Goal: Task Accomplishment & Management: Manage account settings

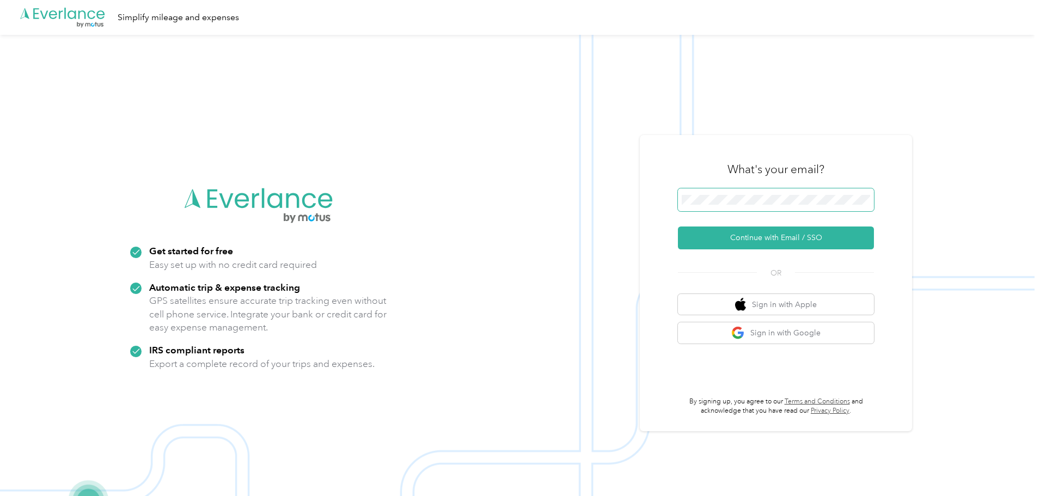
click at [742, 205] on span at bounding box center [776, 199] width 196 height 23
click at [770, 234] on button "Continue with Email / SSO" at bounding box center [776, 238] width 196 height 23
click at [729, 241] on button "Continue with Email / SSO" at bounding box center [776, 238] width 196 height 23
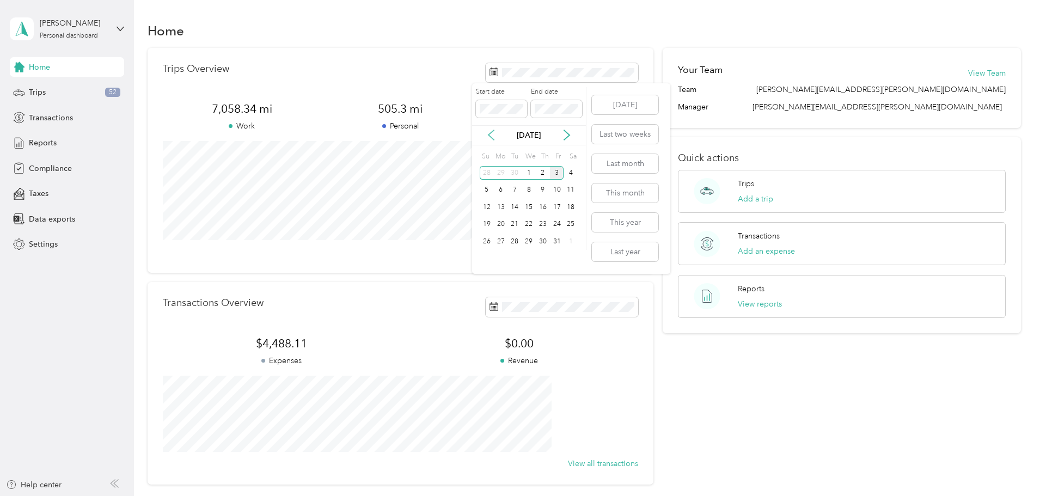
click at [486, 138] on icon at bounding box center [491, 135] width 11 height 11
click at [500, 172] on div "1" at bounding box center [501, 173] width 14 height 14
drag, startPoint x: 161, startPoint y: 161, endPoint x: 148, endPoint y: 143, distance: 22.1
click at [161, 157] on div "Trips Overview 7,058.34 mi Work 505.3 mi Personal 758 mi Unclassified View all …" at bounding box center [585, 266] width 874 height 437
click at [59, 95] on div "Trips 52" at bounding box center [67, 93] width 114 height 20
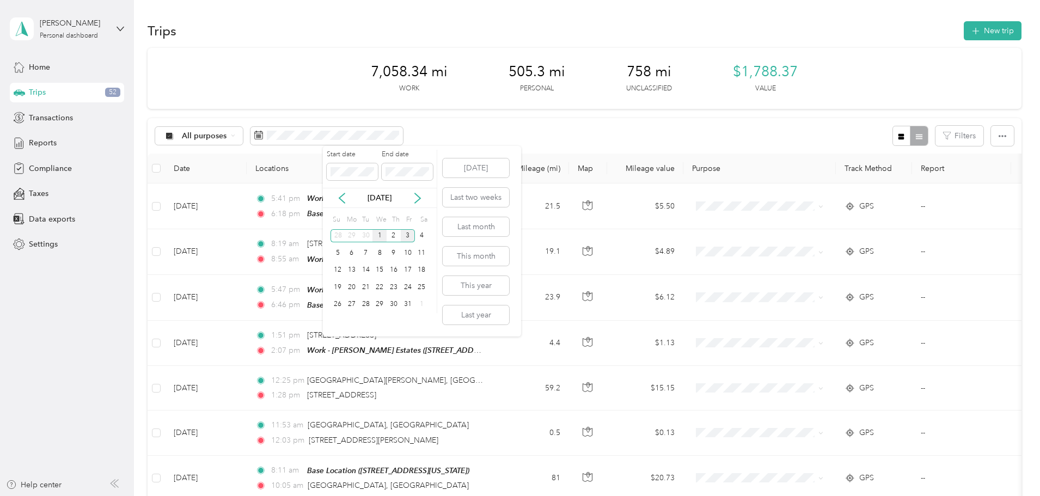
click at [379, 232] on div "1" at bounding box center [380, 236] width 14 height 14
click at [342, 198] on icon at bounding box center [342, 198] width 11 height 11
click at [350, 235] on div "1" at bounding box center [352, 236] width 14 height 14
click at [361, 178] on span at bounding box center [352, 171] width 51 height 17
click at [283, 168] on body "[PERSON_NAME] Personal dashboard Home Trips 52 Transactions Reports Compliance …" at bounding box center [517, 248] width 1035 height 496
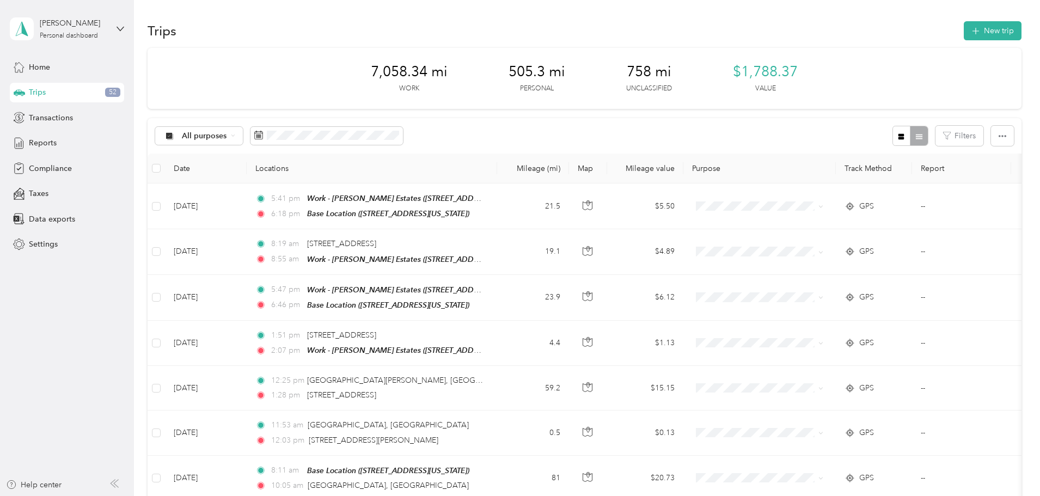
click at [482, 137] on div "All purposes Filters" at bounding box center [585, 135] width 874 height 35
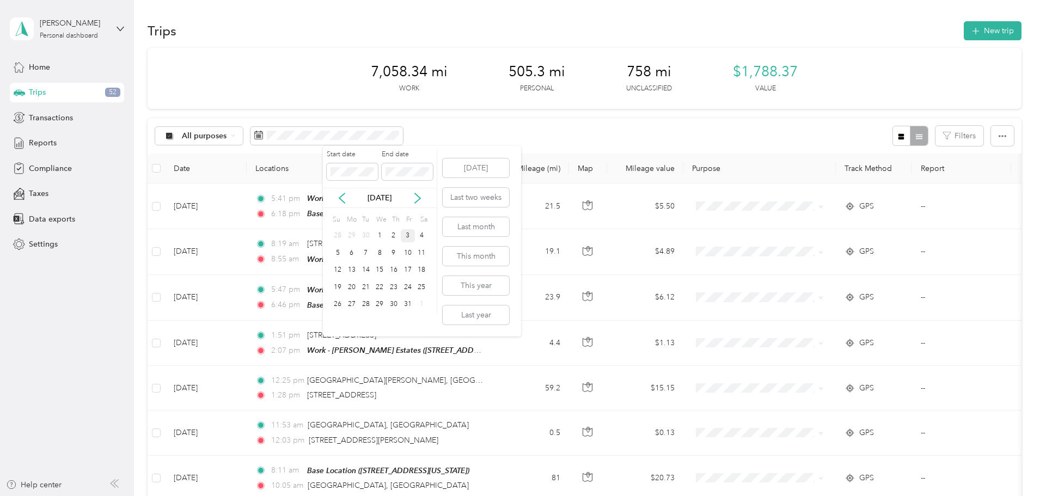
drag, startPoint x: 385, startPoint y: 171, endPoint x: 648, endPoint y: 173, distance: 263.1
click at [607, 178] on body "[PERSON_NAME] Personal dashboard Home Trips 52 Transactions Reports Compliance …" at bounding box center [517, 248] width 1035 height 496
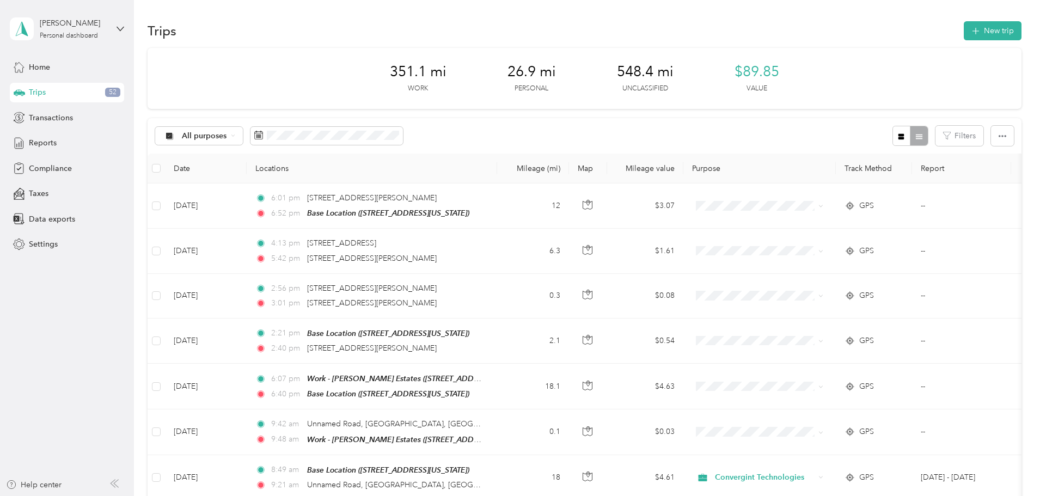
click at [588, 127] on div "All purposes Filters" at bounding box center [585, 135] width 874 height 35
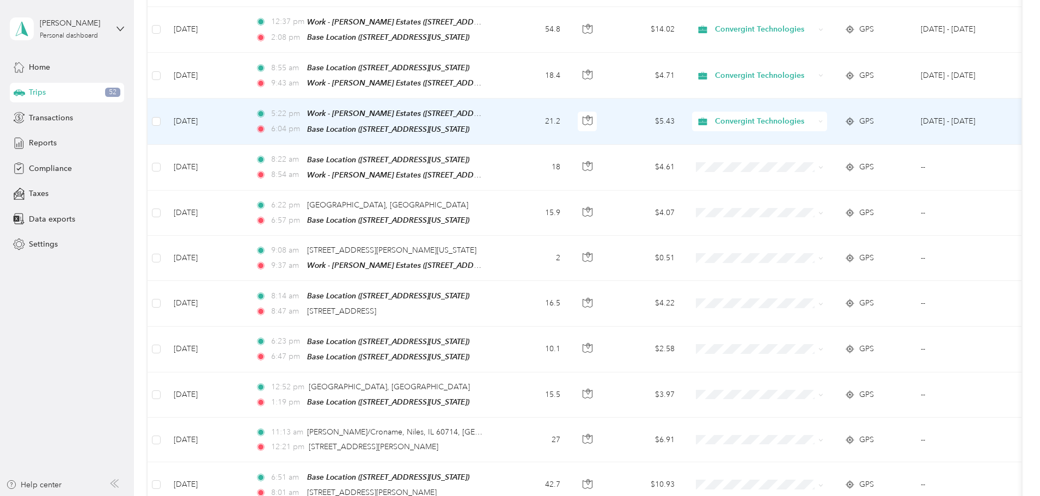
scroll to position [1004, 0]
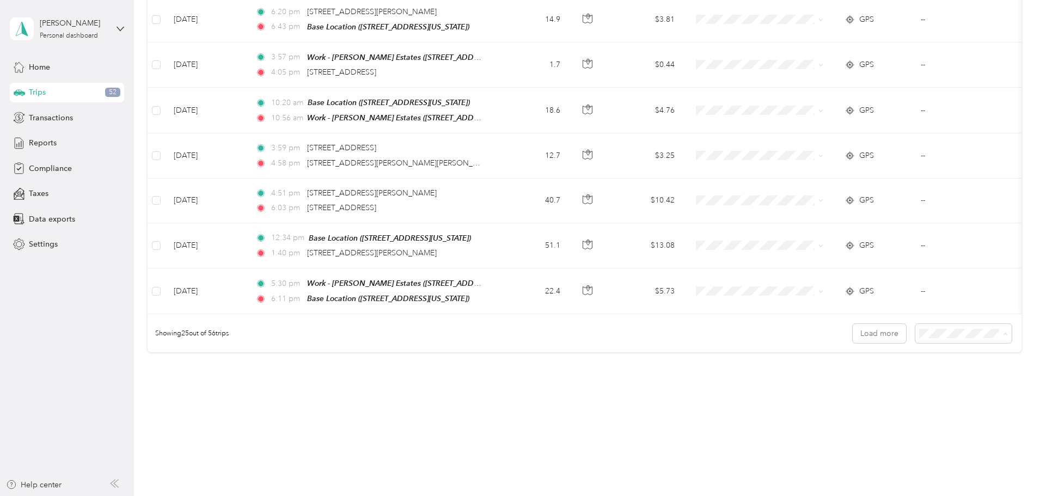
click at [869, 383] on span "100 per load" at bounding box center [870, 384] width 45 height 9
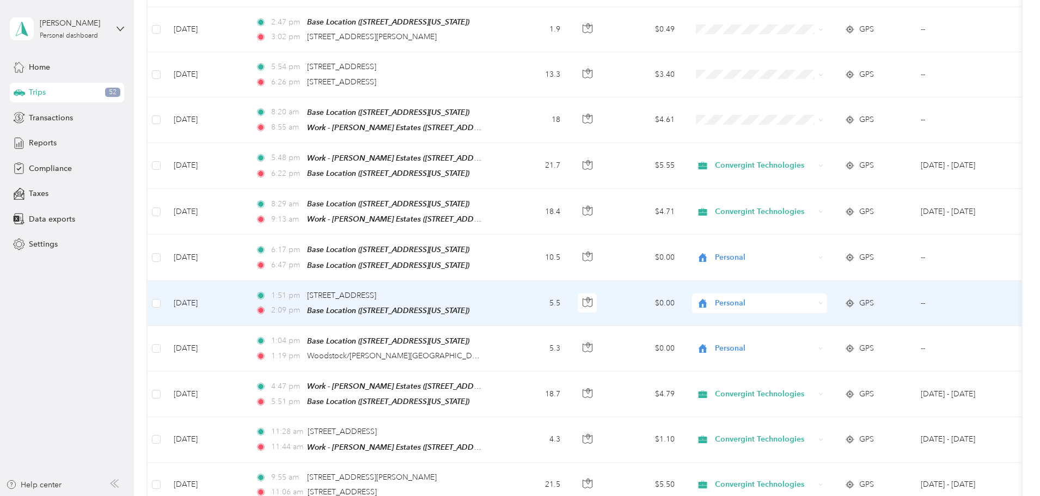
scroll to position [2393, 0]
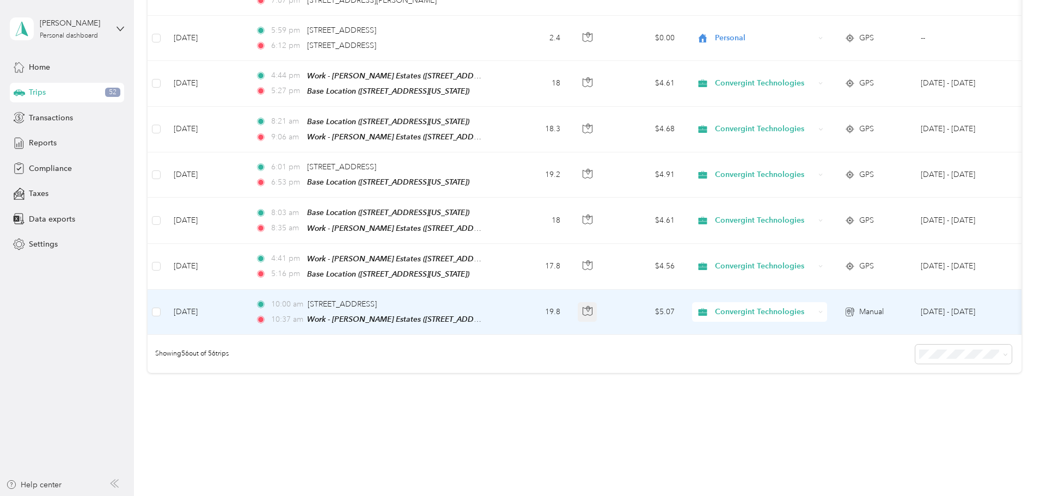
click at [593, 306] on icon "button" at bounding box center [588, 311] width 10 height 10
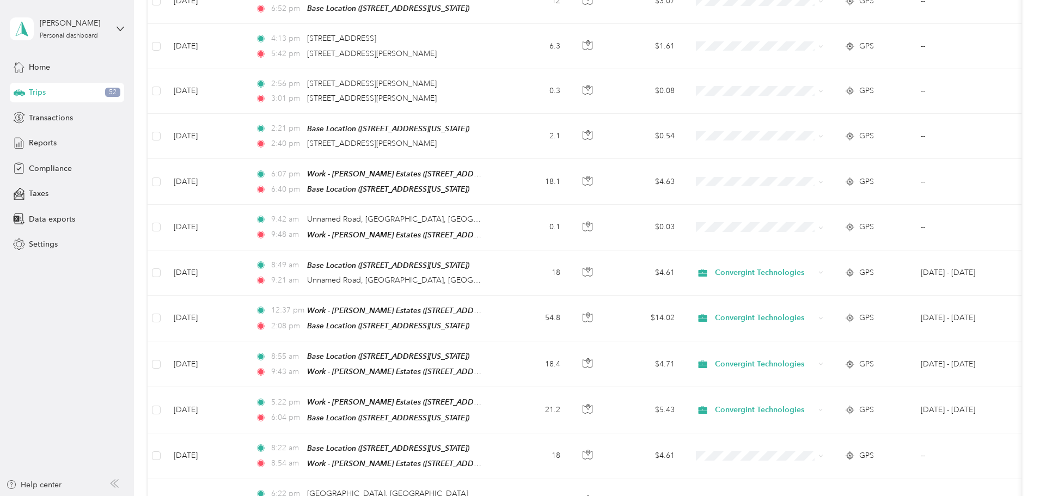
scroll to position [0, 0]
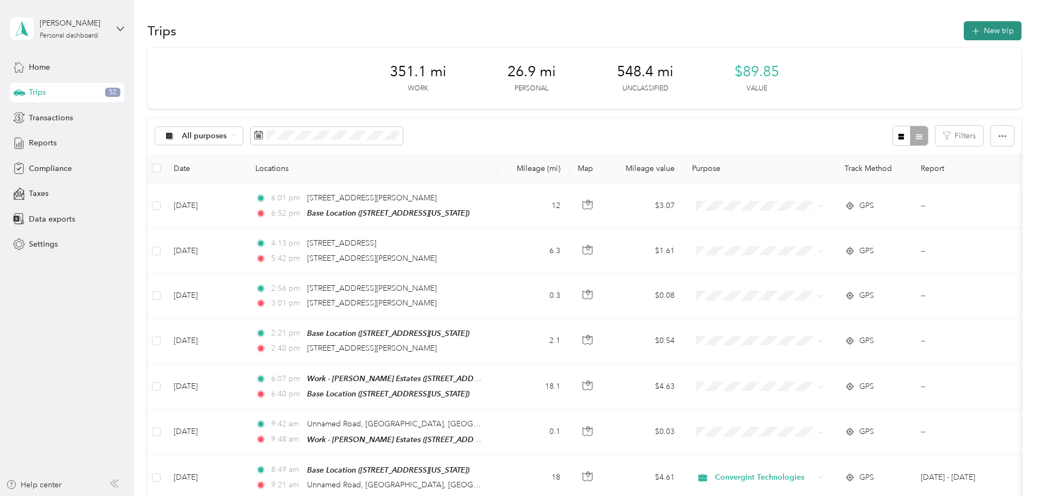
click at [964, 25] on button "New trip" at bounding box center [993, 30] width 58 height 19
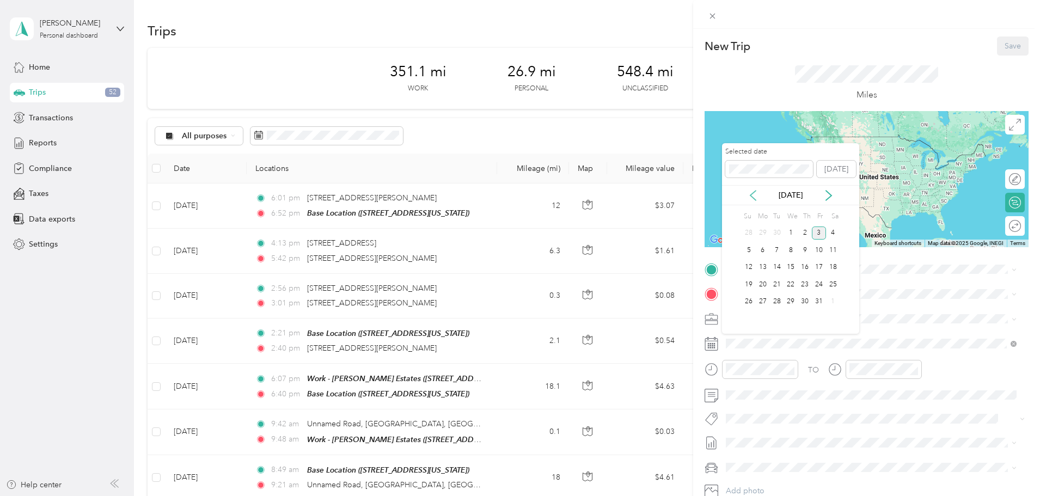
click at [752, 193] on icon at bounding box center [753, 195] width 11 height 11
click at [778, 233] on div "2" at bounding box center [777, 234] width 14 height 14
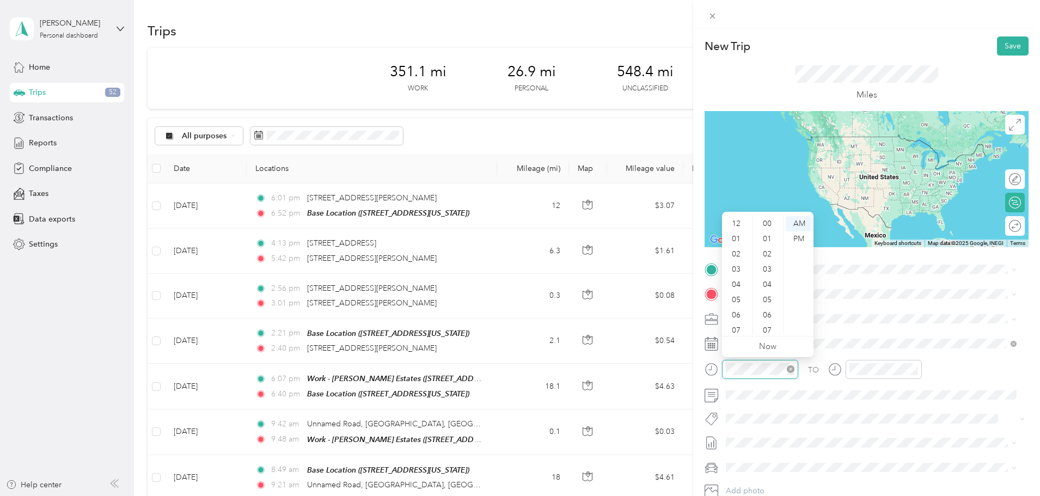
scroll to position [65, 0]
click at [178, 326] on div "New Trip Save This trip cannot be edited because it is either under review, app…" at bounding box center [520, 248] width 1040 height 496
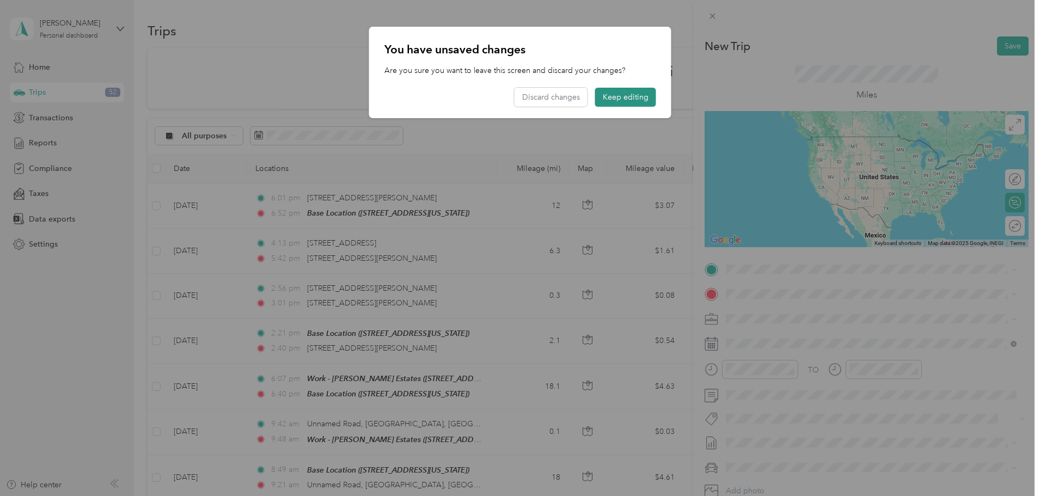
click at [630, 95] on button "Keep editing" at bounding box center [625, 97] width 61 height 19
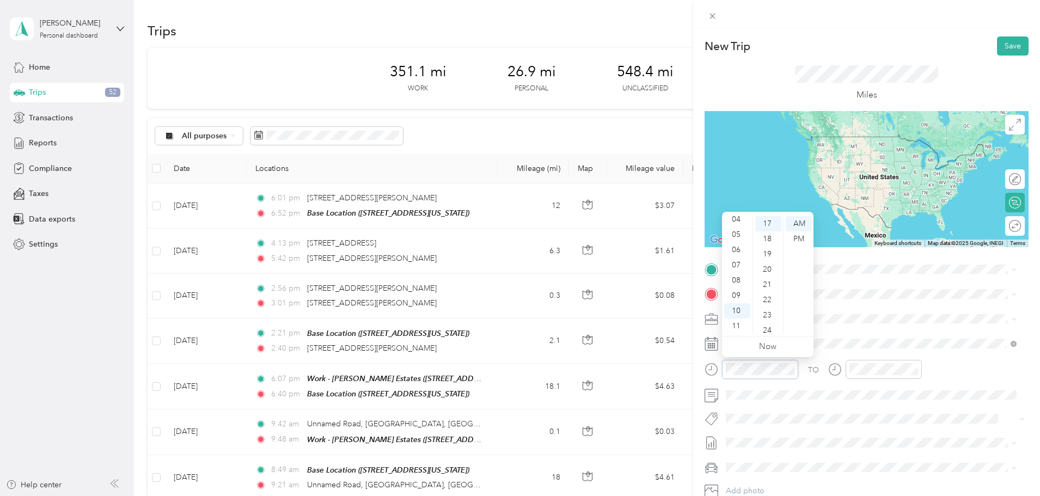
click at [592, 367] on div "New Trip Save This trip cannot be edited because it is either under review, app…" at bounding box center [520, 248] width 1040 height 496
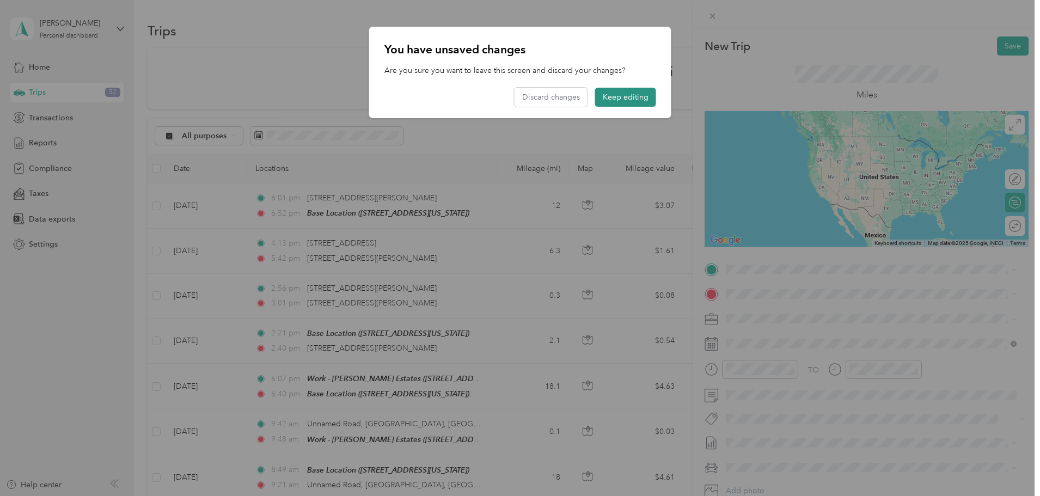
click at [618, 95] on button "Keep editing" at bounding box center [625, 97] width 61 height 19
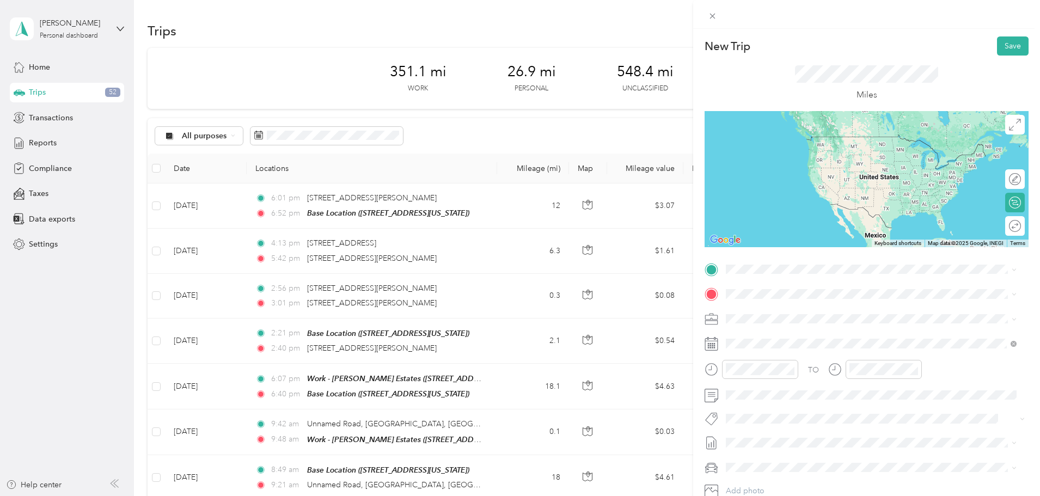
click at [751, 375] on div at bounding box center [760, 369] width 76 height 19
click at [736, 277] on div "08" at bounding box center [737, 280] width 26 height 15
click at [764, 253] on div "26" at bounding box center [769, 252] width 26 height 15
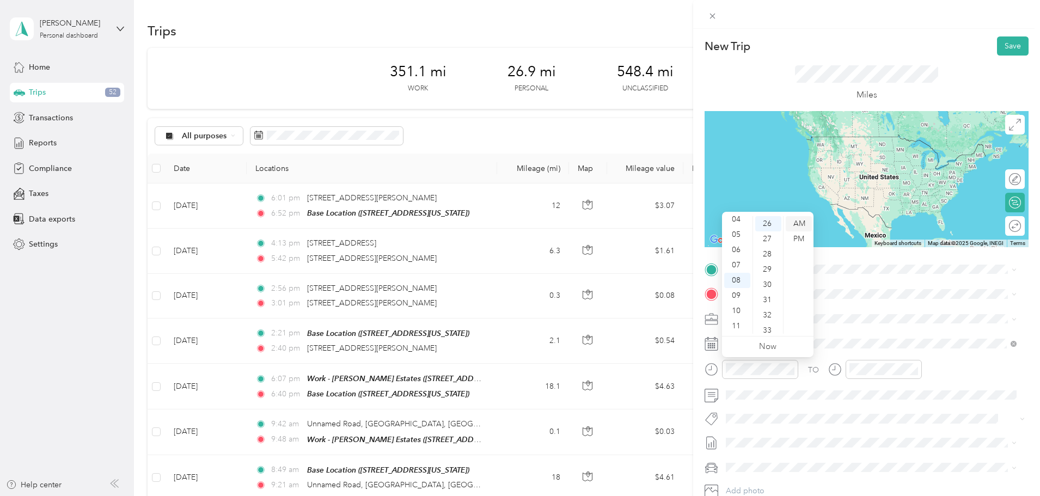
click at [802, 222] on div "AM" at bounding box center [799, 223] width 26 height 15
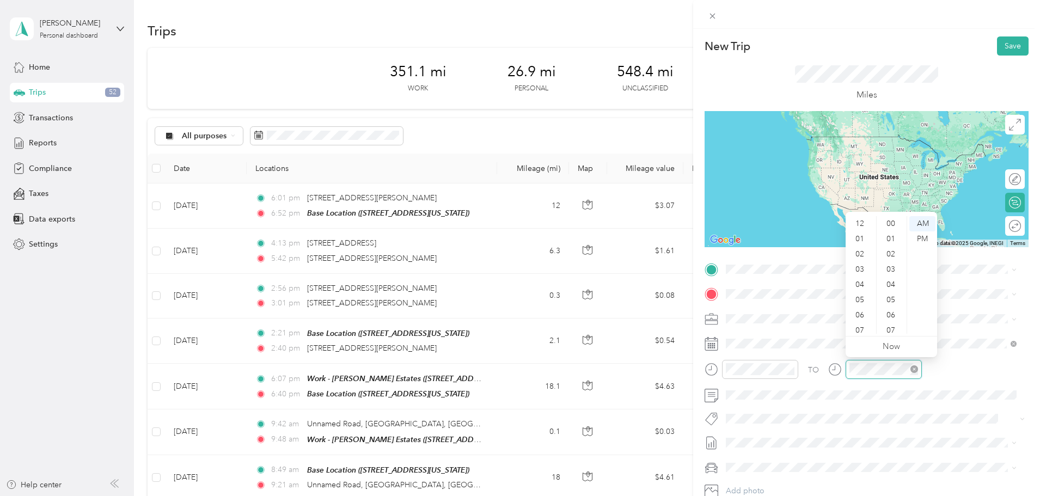
scroll to position [65, 0]
click at [858, 308] on div "10" at bounding box center [861, 310] width 26 height 15
click at [888, 267] on div "20" at bounding box center [892, 269] width 26 height 15
click at [971, 285] on span at bounding box center [875, 293] width 307 height 17
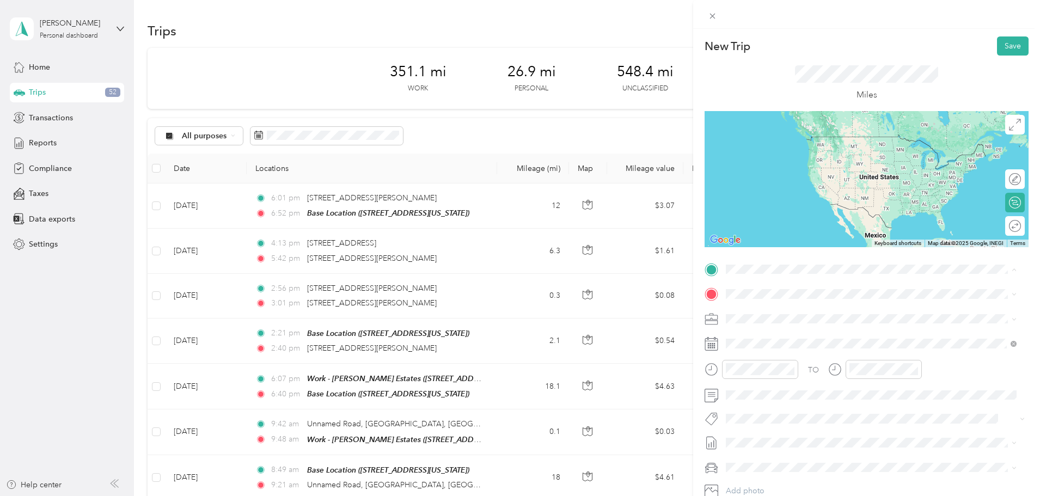
click at [776, 318] on div "Base Location [STREET_ADDRESS][US_STATE]" at bounding box center [801, 319] width 109 height 23
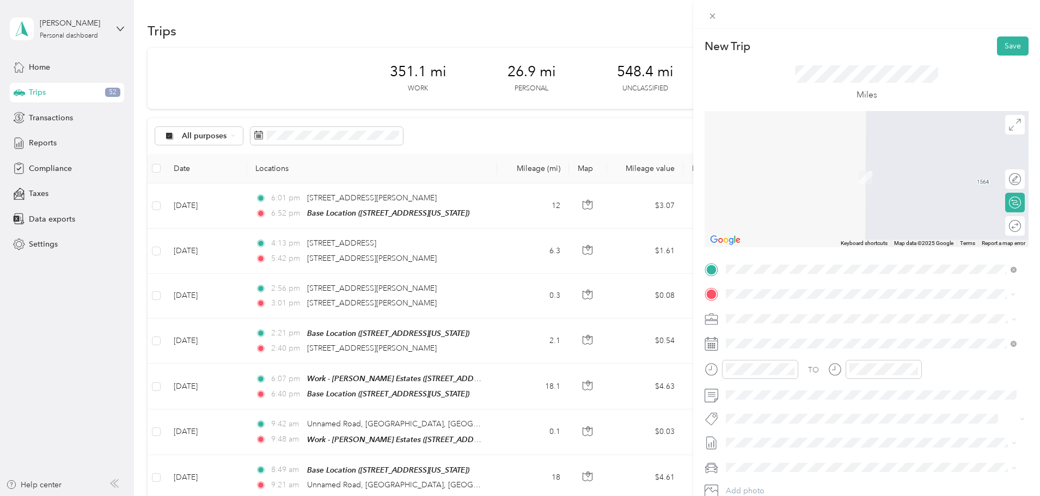
click at [769, 337] on span "[STREET_ADDRESS][US_STATE]" at bounding box center [801, 333] width 109 height 10
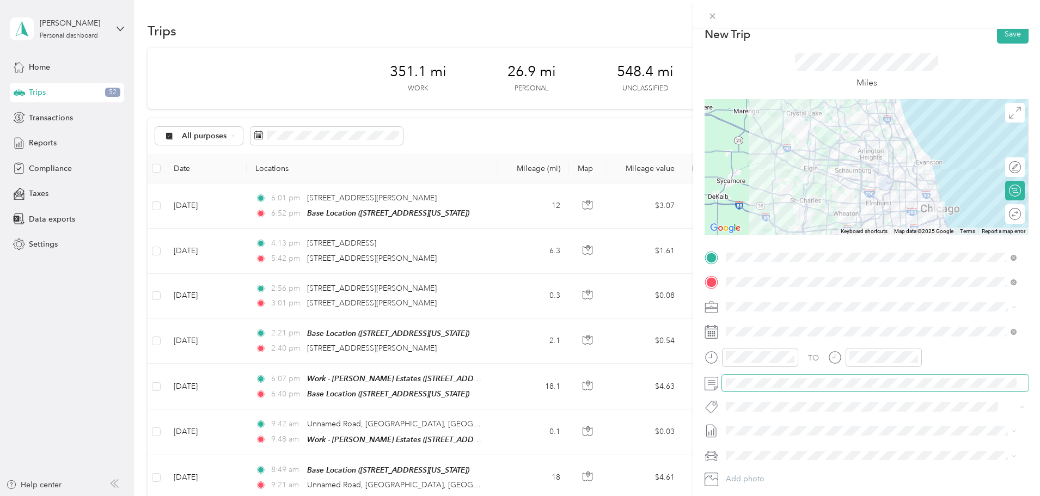
scroll to position [0, 0]
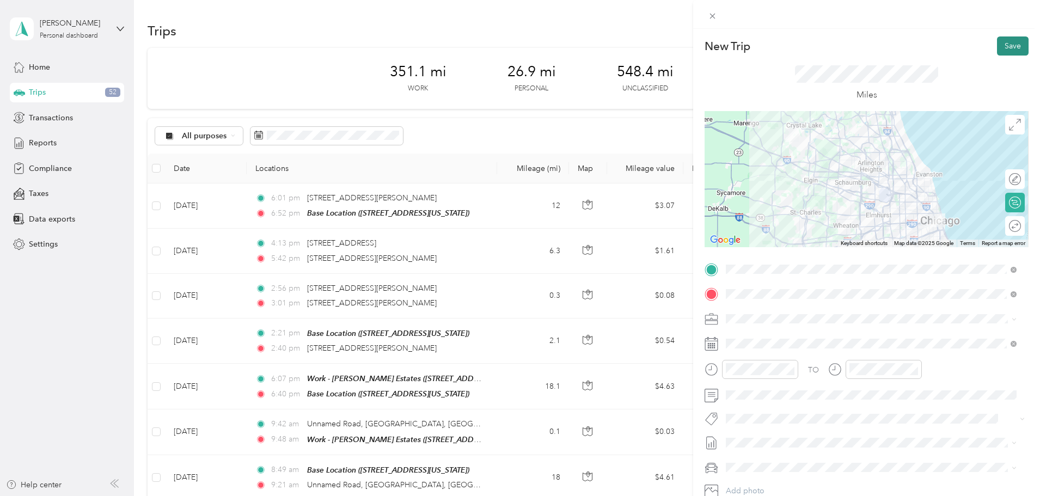
click at [1003, 46] on button "Save" at bounding box center [1013, 45] width 32 height 19
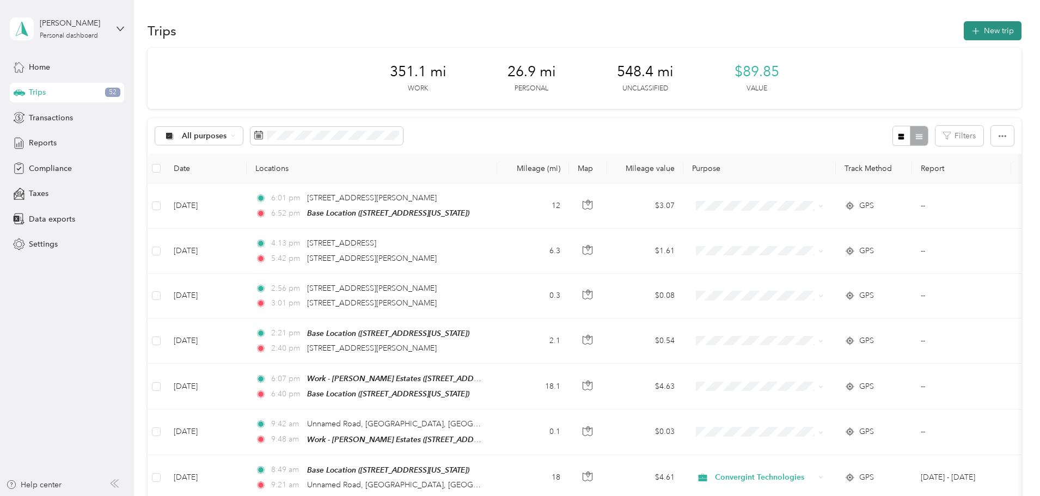
click at [964, 32] on button "New trip" at bounding box center [993, 30] width 58 height 19
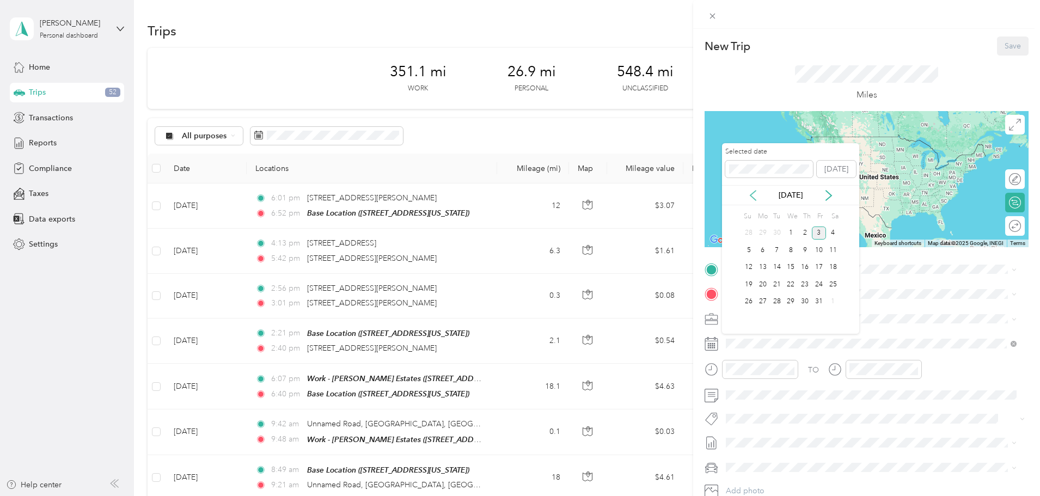
click at [750, 196] on icon at bounding box center [753, 195] width 11 height 11
click at [776, 232] on div "2" at bounding box center [777, 234] width 14 height 14
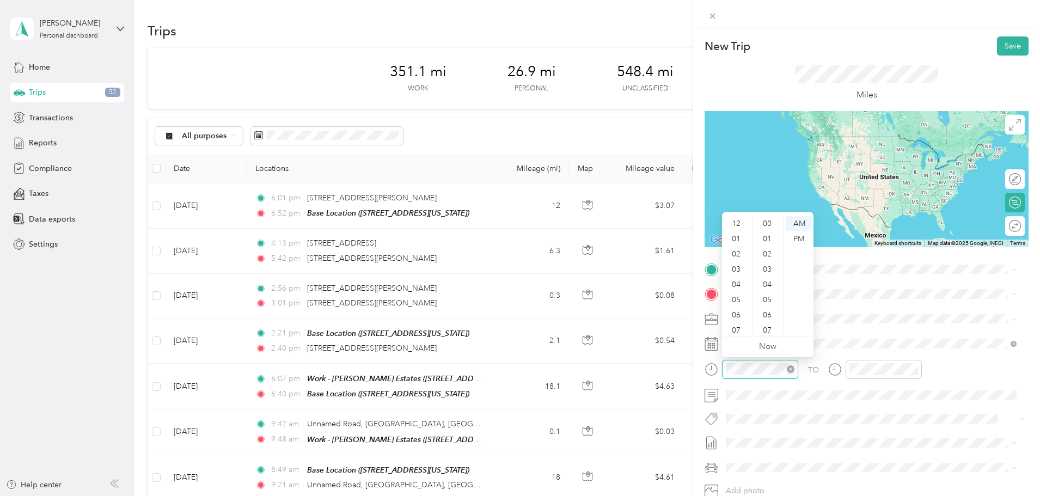
scroll to position [65, 0]
click at [738, 322] on div "11" at bounding box center [737, 326] width 26 height 15
click at [770, 237] on div "20" at bounding box center [769, 239] width 26 height 15
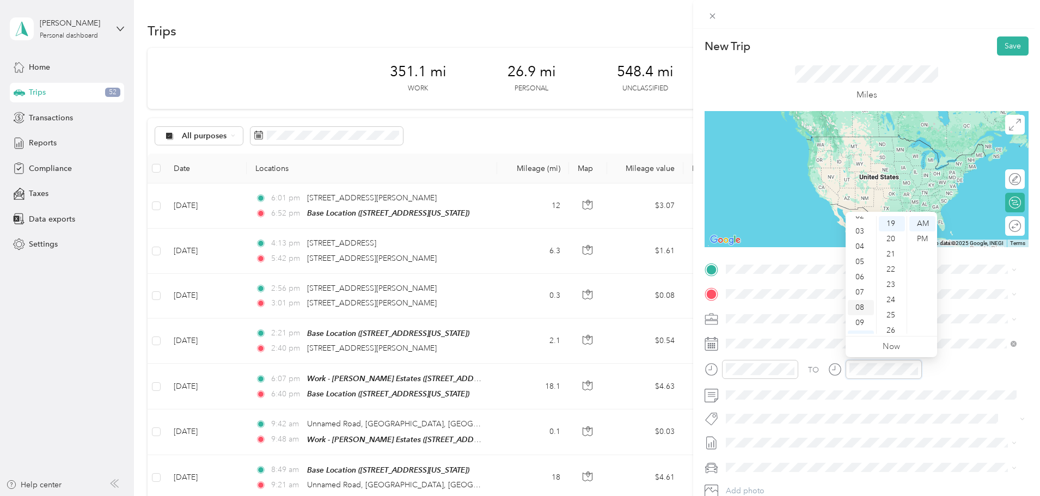
scroll to position [0, 0]
click at [864, 222] on div "12" at bounding box center [861, 223] width 26 height 15
click at [893, 266] on div "22" at bounding box center [892, 269] width 26 height 15
click at [925, 237] on div "PM" at bounding box center [923, 239] width 26 height 15
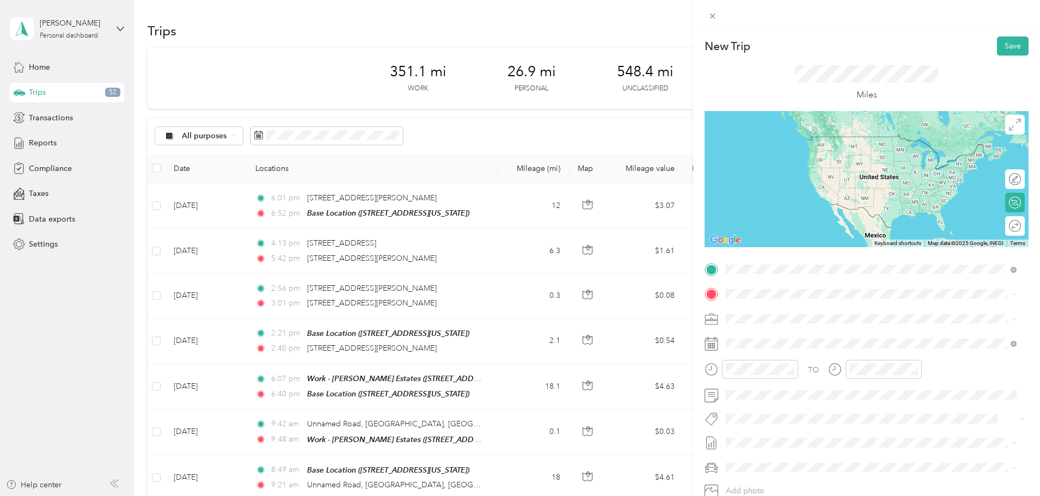
click at [791, 316] on div "[STREET_ADDRESS][US_STATE]" at bounding box center [871, 309] width 283 height 15
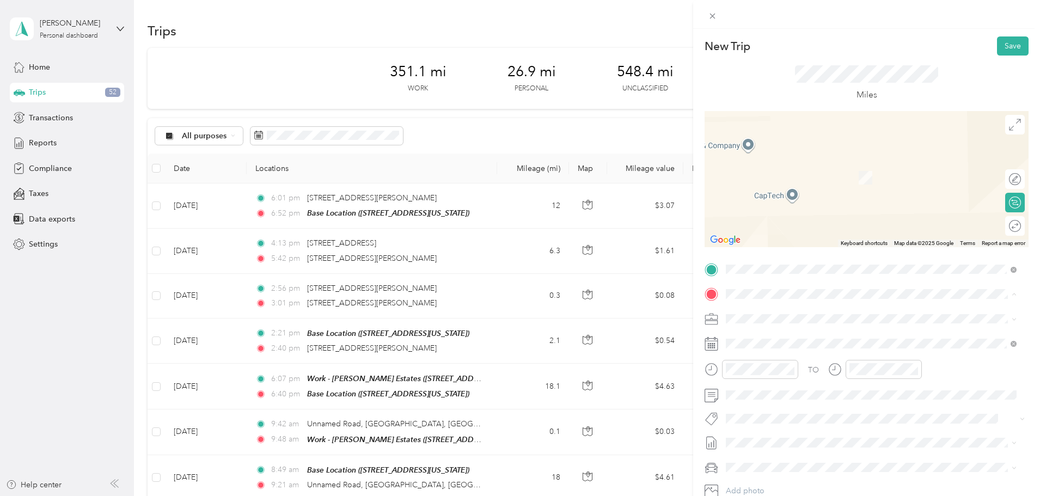
click at [788, 380] on span "[STREET_ADDRESS][US_STATE]" at bounding box center [801, 383] width 109 height 9
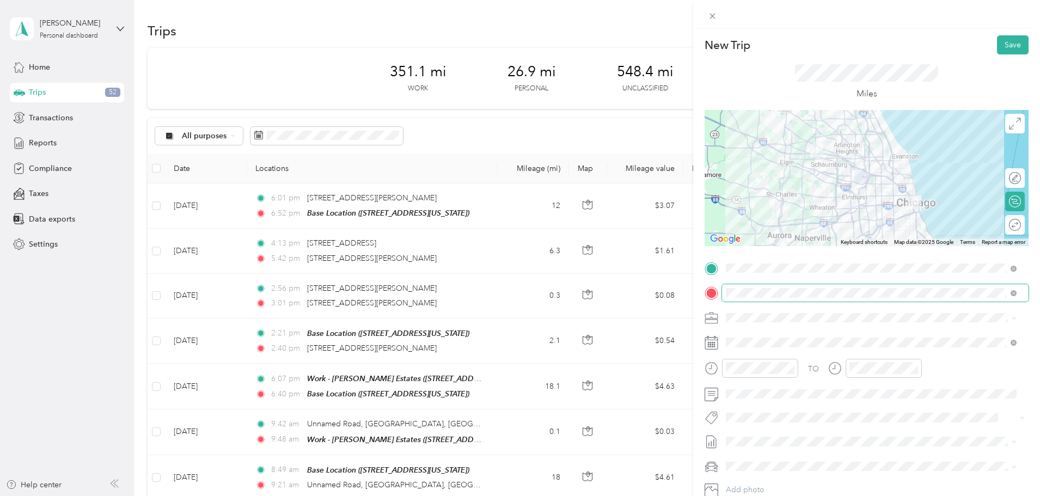
scroll to position [0, 0]
click at [999, 47] on button "Save" at bounding box center [1013, 45] width 32 height 19
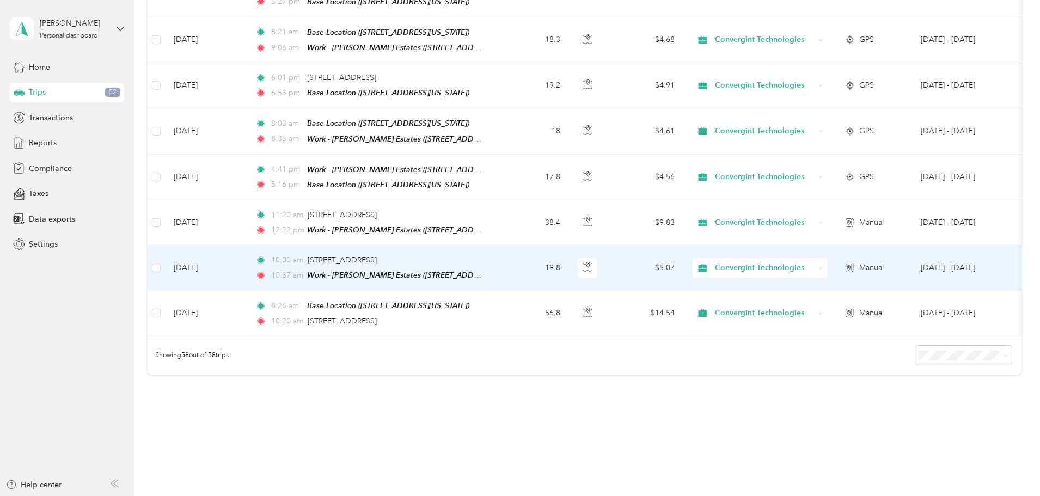
click at [884, 262] on span "Manual" at bounding box center [872, 268] width 25 height 12
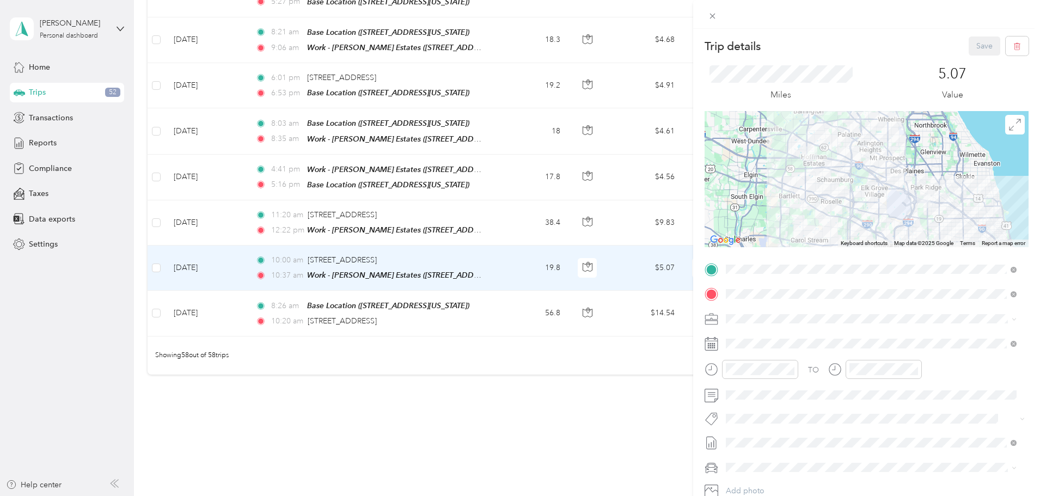
scroll to position [54, 0]
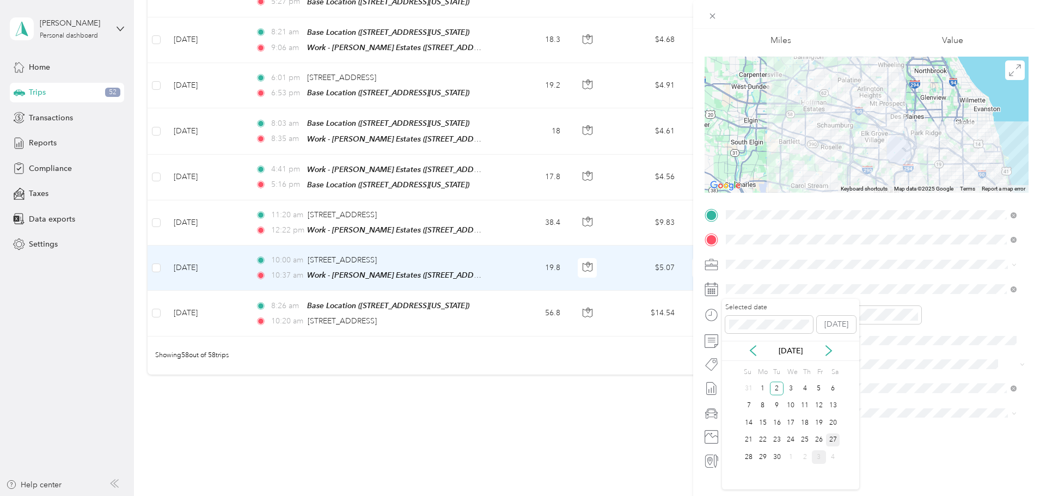
click at [833, 441] on div "27" at bounding box center [833, 441] width 14 height 14
click at [756, 354] on icon at bounding box center [753, 350] width 11 height 11
click at [792, 457] on div "27" at bounding box center [791, 457] width 14 height 14
click at [823, 356] on div "[DATE]" at bounding box center [790, 350] width 137 height 11
click at [832, 351] on icon at bounding box center [829, 350] width 11 height 11
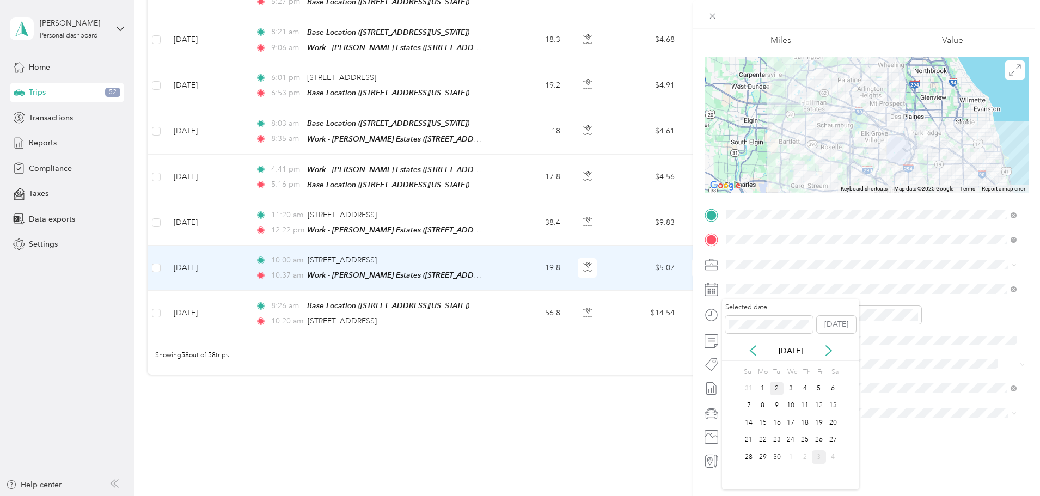
click at [773, 387] on div "2" at bounding box center [777, 389] width 14 height 14
click at [449, 392] on div "Trip details Save This trip cannot be edited because it is either under review,…" at bounding box center [520, 248] width 1040 height 496
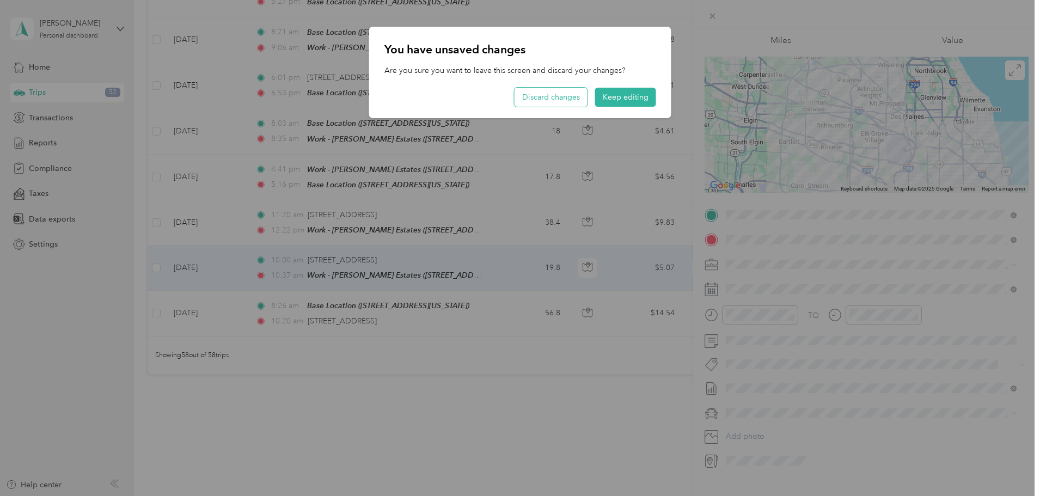
click at [557, 100] on button "Discard changes" at bounding box center [551, 97] width 73 height 19
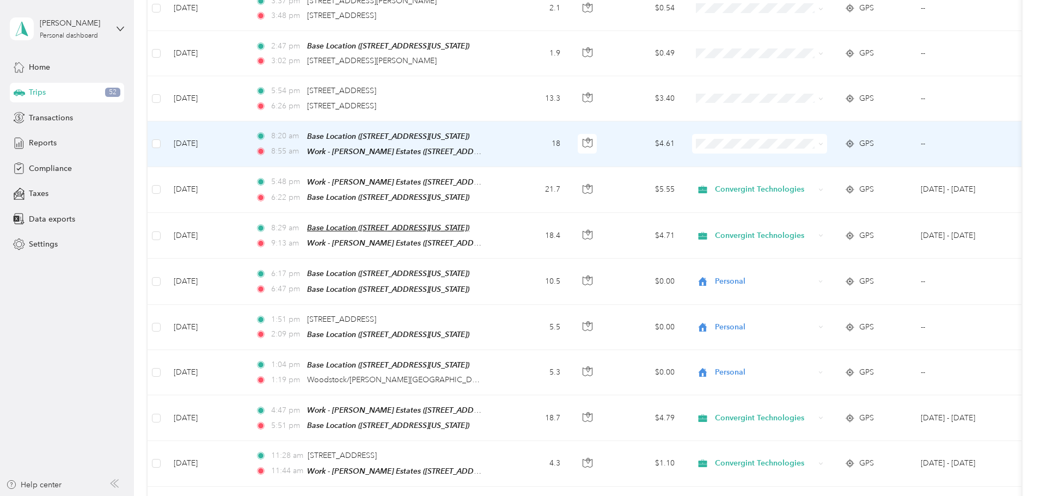
scroll to position [1775, 0]
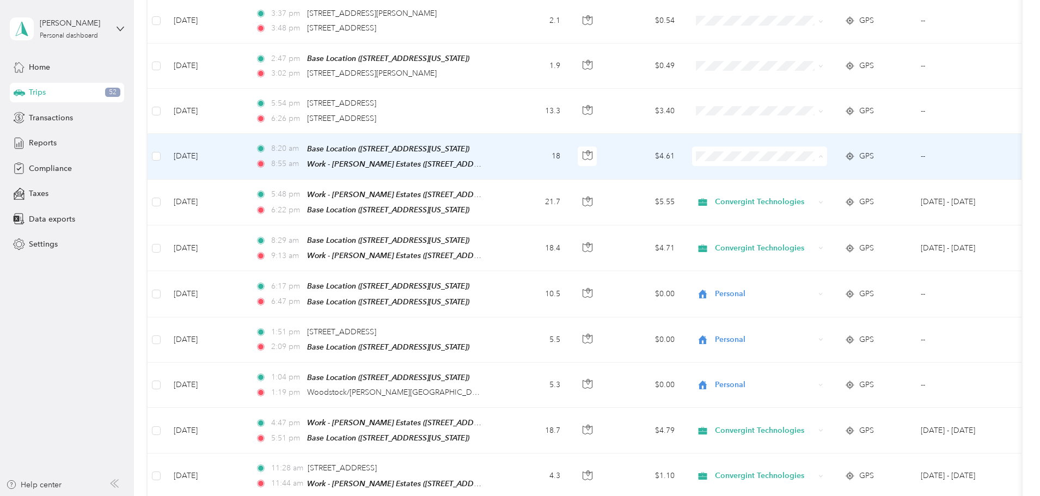
click at [836, 157] on li "Convergint Technologies" at bounding box center [832, 153] width 135 height 19
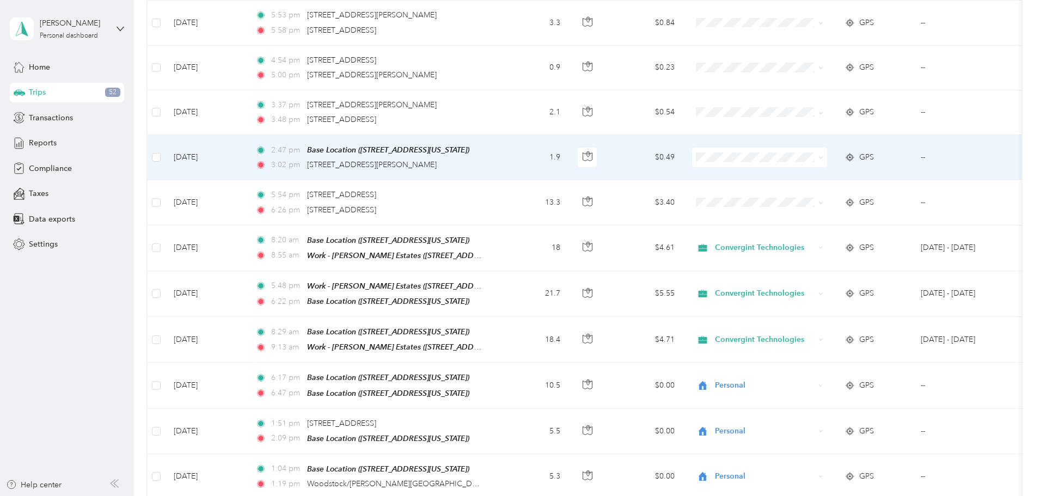
scroll to position [1666, 0]
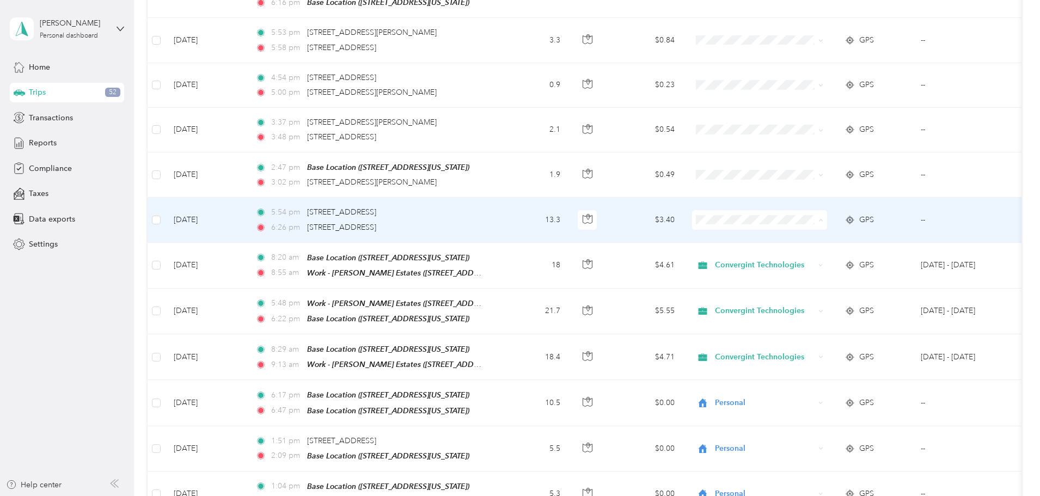
click at [815, 220] on li "Convergint Technologies" at bounding box center [832, 218] width 135 height 19
click at [818, 220] on span "Convergint Technologies" at bounding box center [837, 217] width 90 height 11
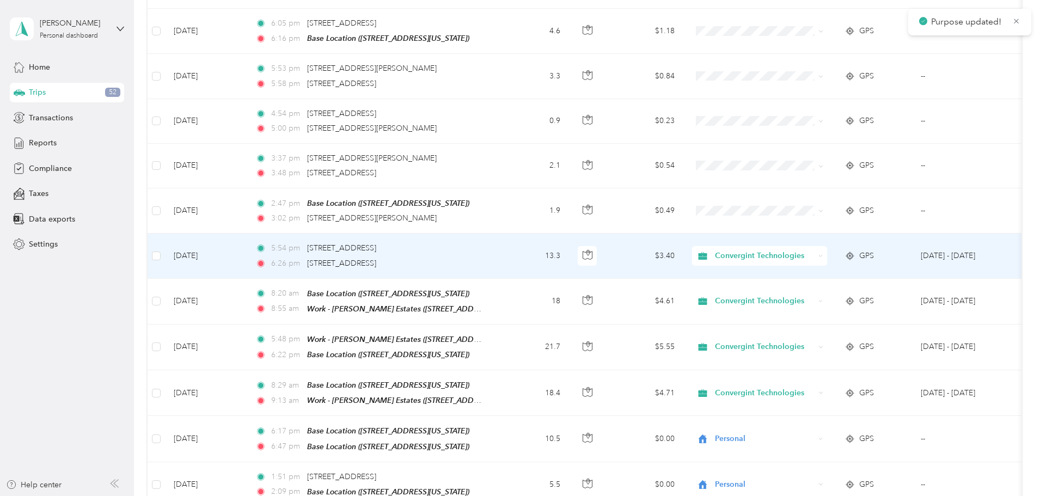
scroll to position [1611, 0]
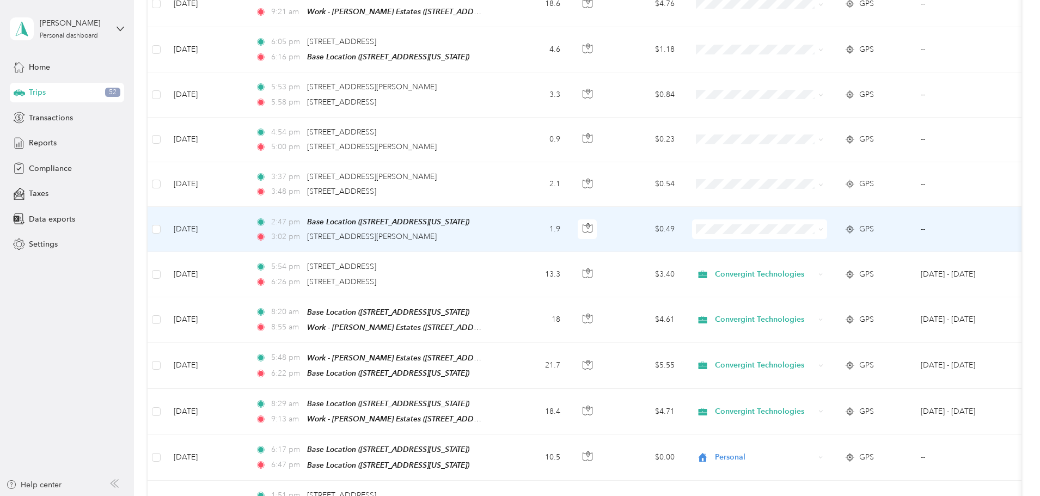
click at [818, 220] on span at bounding box center [759, 230] width 135 height 20
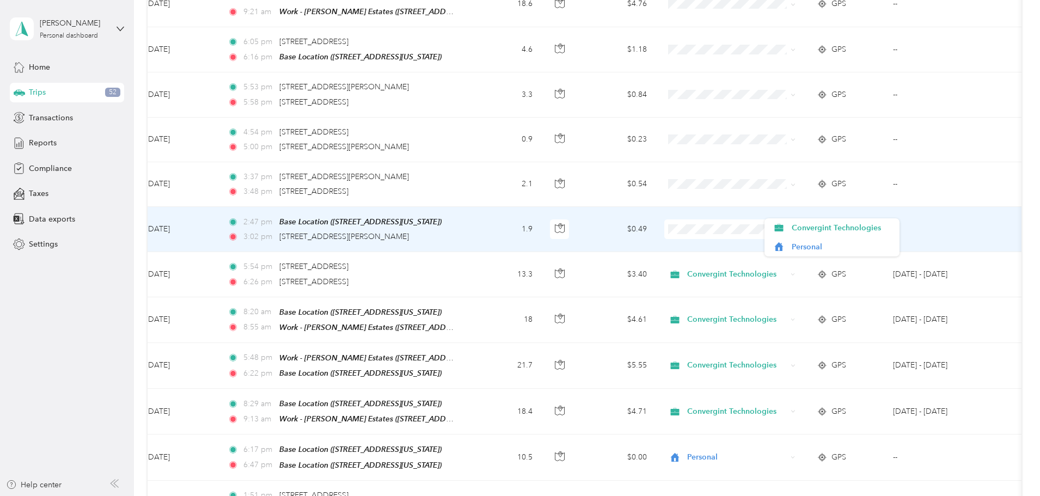
scroll to position [0, 0]
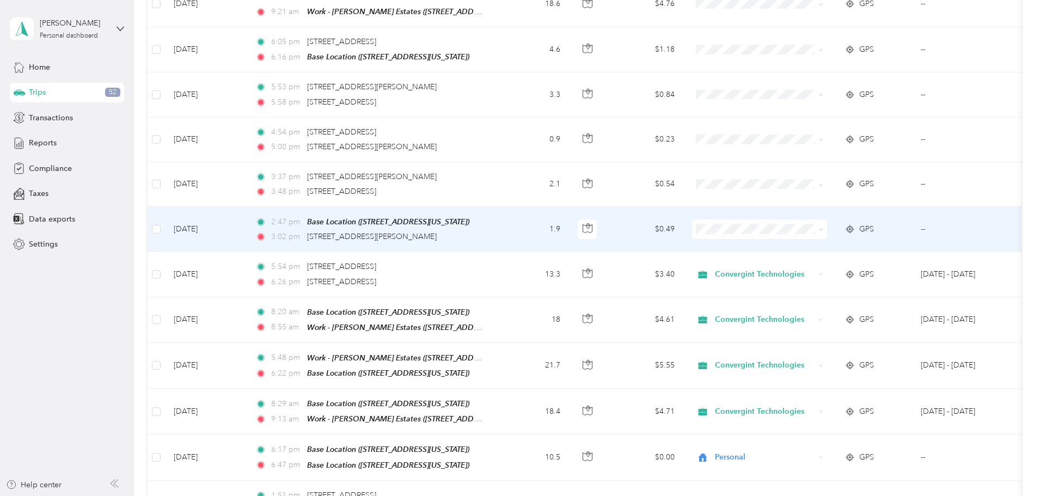
click at [569, 207] on td "1.9" at bounding box center [533, 229] width 72 height 45
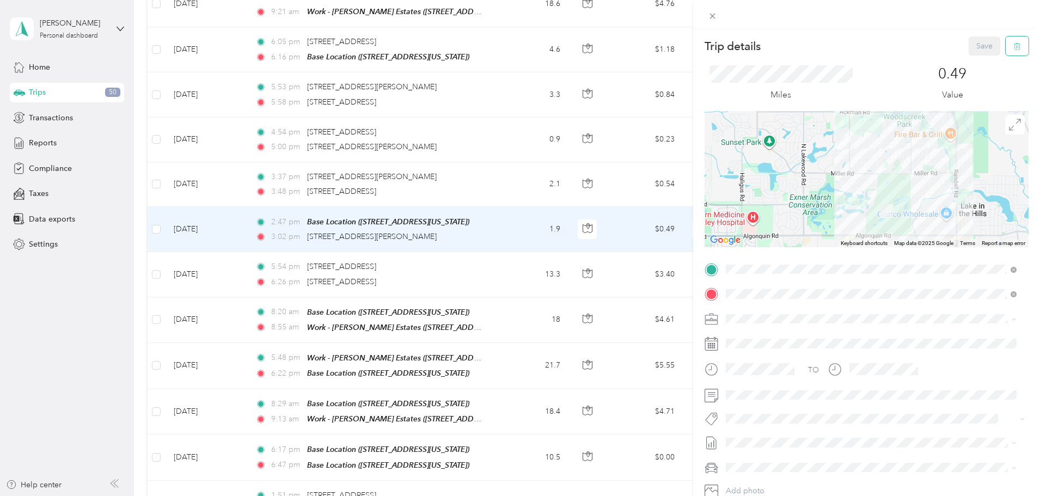
click at [1014, 44] on icon "button" at bounding box center [1017, 46] width 7 height 7
click at [972, 58] on button "Yes" at bounding box center [977, 59] width 21 height 17
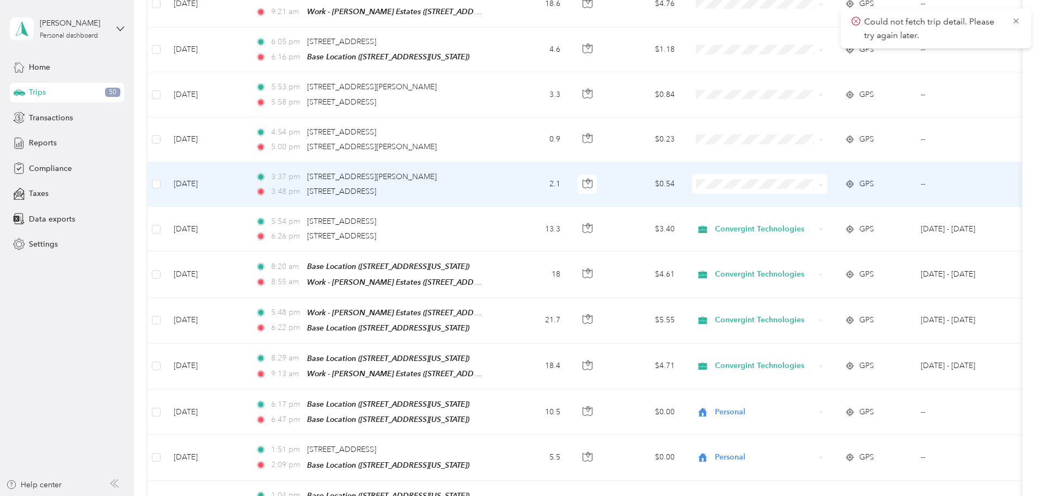
click at [569, 169] on td "2.1" at bounding box center [533, 184] width 72 height 45
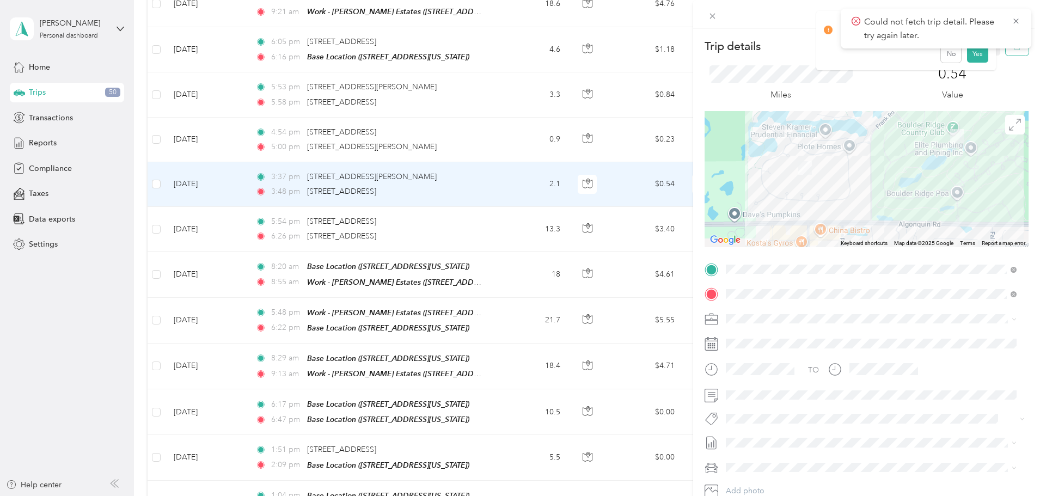
click at [1013, 52] on button "button" at bounding box center [1017, 45] width 23 height 19
click at [971, 61] on button "Yes" at bounding box center [977, 59] width 21 height 17
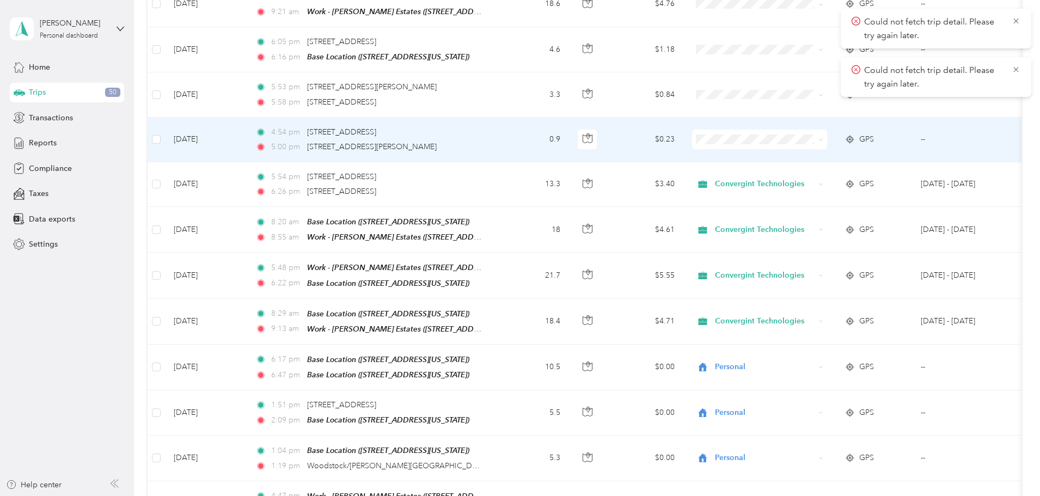
click at [569, 121] on td "0.9" at bounding box center [533, 140] width 72 height 45
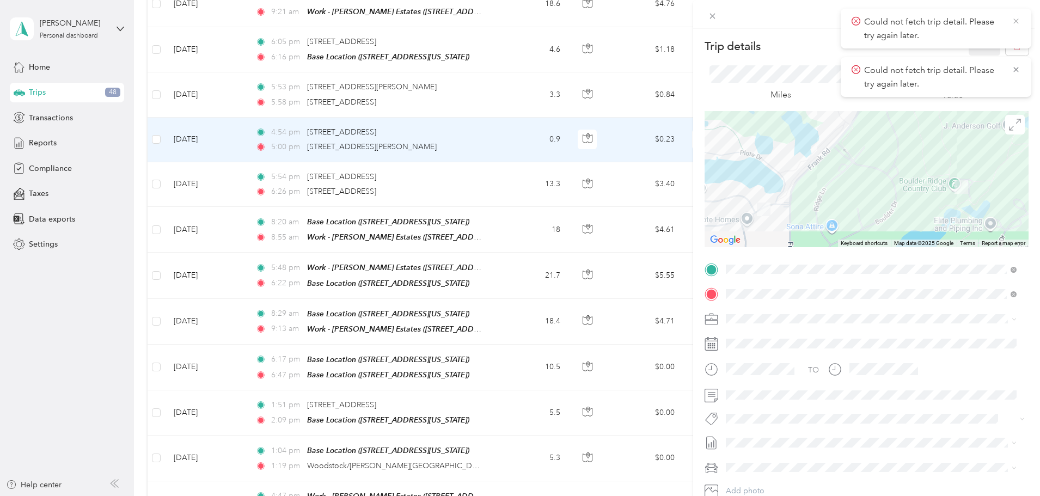
click at [1017, 25] on icon at bounding box center [1016, 21] width 9 height 10
click at [1015, 21] on icon at bounding box center [1016, 21] width 9 height 10
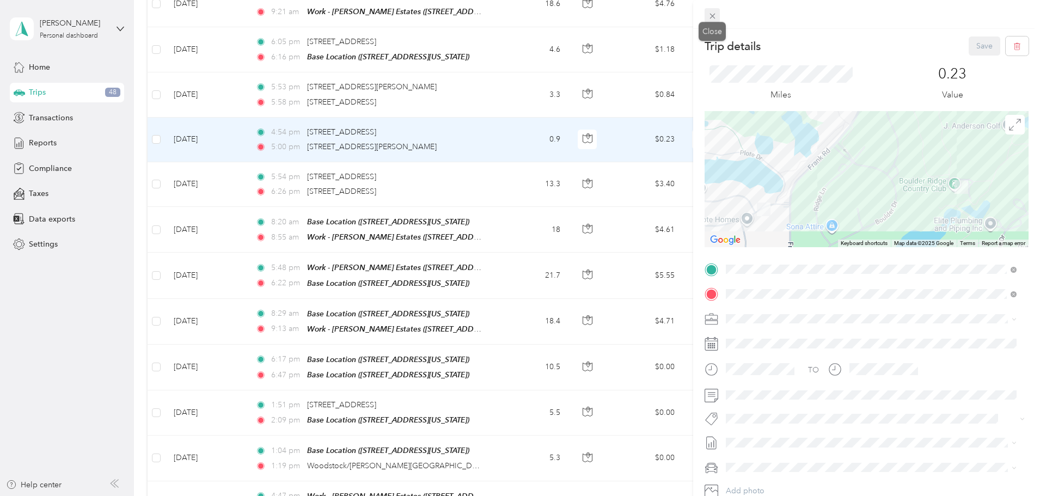
click at [709, 15] on icon at bounding box center [712, 15] width 9 height 9
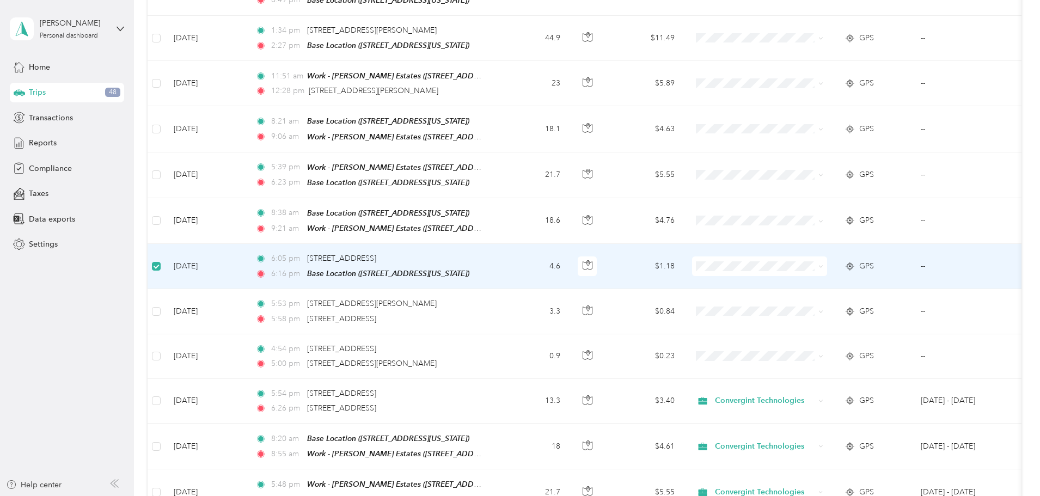
scroll to position [1392, 0]
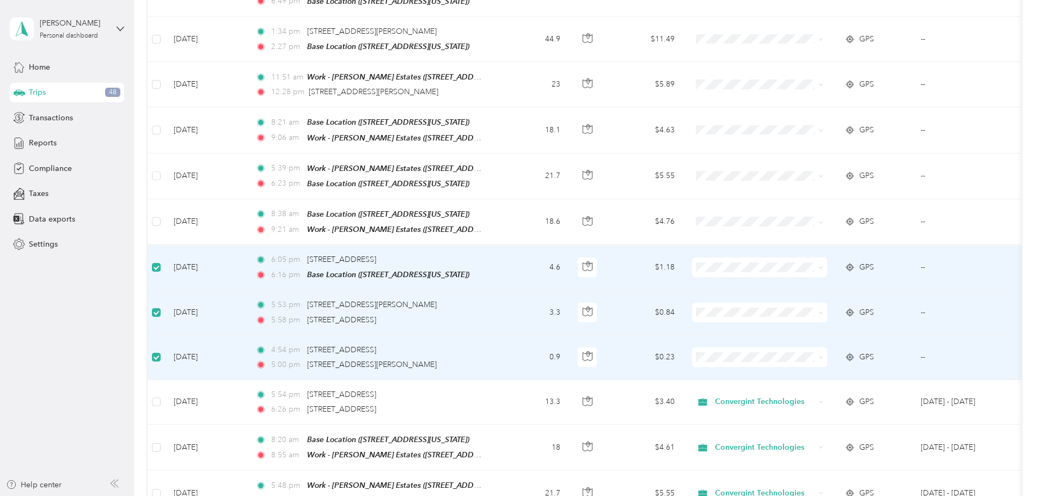
drag, startPoint x: 586, startPoint y: 267, endPoint x: 580, endPoint y: 277, distance: 11.5
click at [569, 290] on td "3.3" at bounding box center [533, 312] width 72 height 45
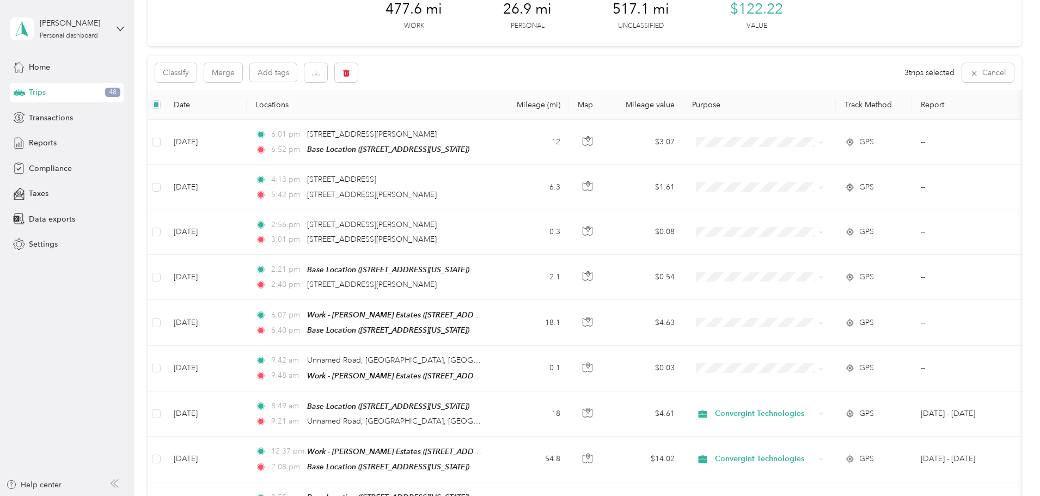
scroll to position [0, 0]
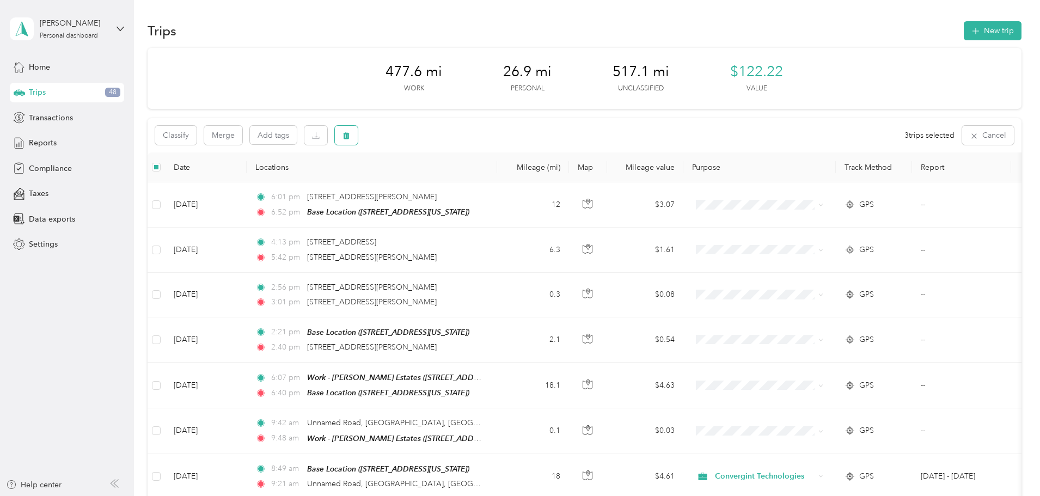
click at [358, 139] on button "button" at bounding box center [346, 135] width 23 height 19
click at [495, 184] on button "Yes" at bounding box center [500, 180] width 21 height 17
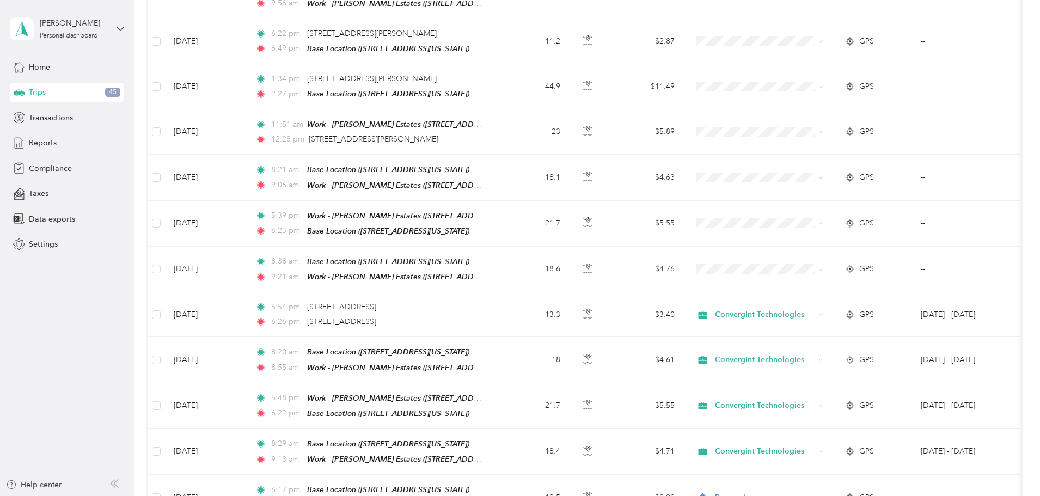
scroll to position [1253, 0]
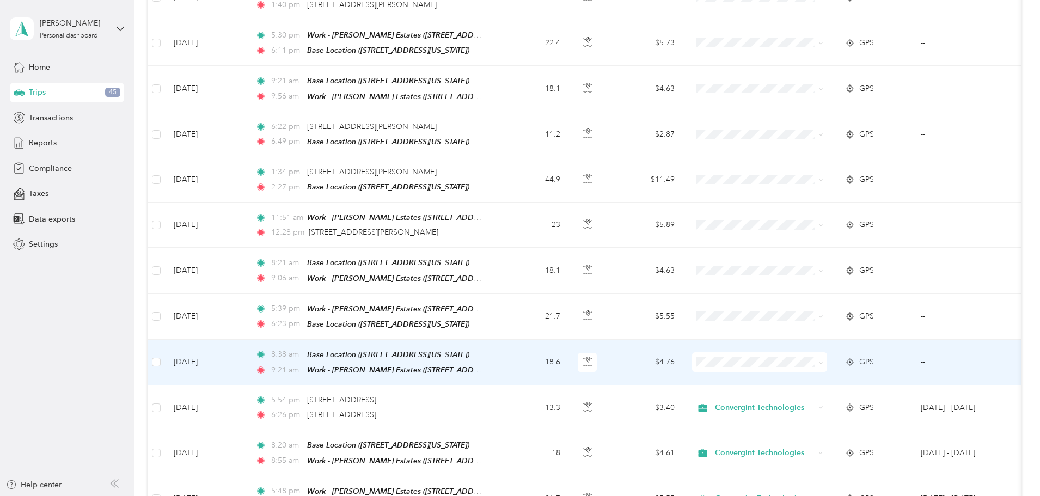
click at [803, 360] on span "Convergint Technologies" at bounding box center [842, 359] width 101 height 11
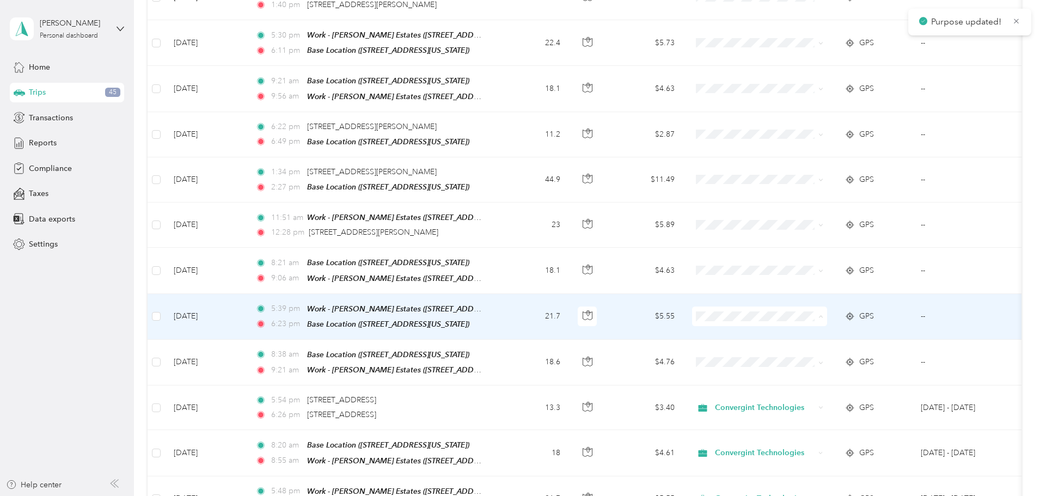
click at [805, 316] on span "Convergint Technologies" at bounding box center [842, 317] width 101 height 11
click at [815, 316] on span "Convergint Technologies" at bounding box center [842, 317] width 101 height 11
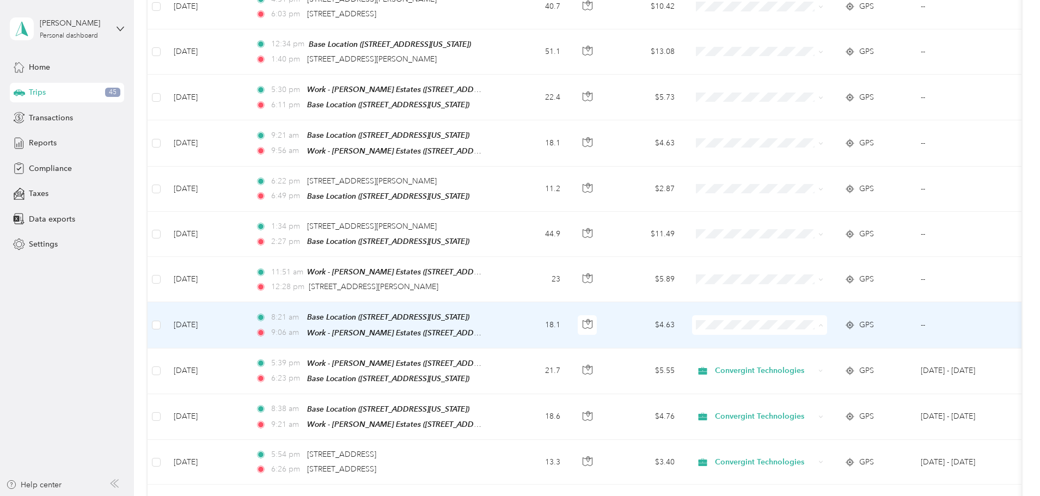
click at [838, 330] on li "Convergint Technologies" at bounding box center [832, 327] width 135 height 19
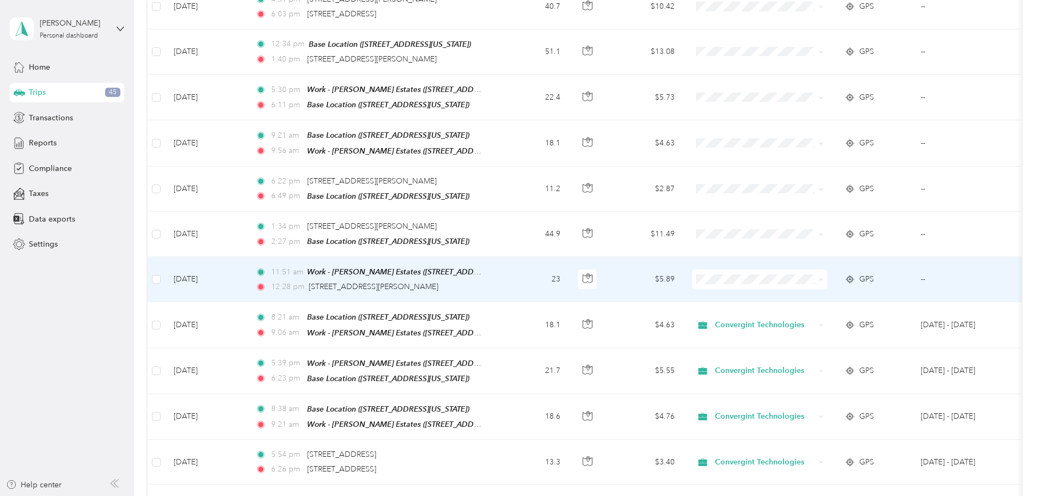
click at [831, 282] on span "Convergint Technologies" at bounding box center [842, 282] width 101 height 11
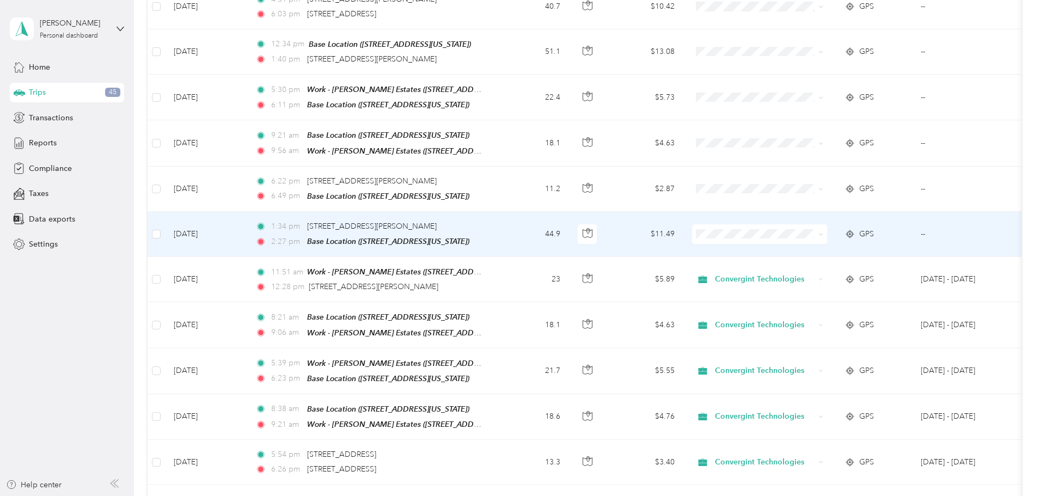
click at [808, 235] on span "Convergint Technologies" at bounding box center [842, 235] width 101 height 11
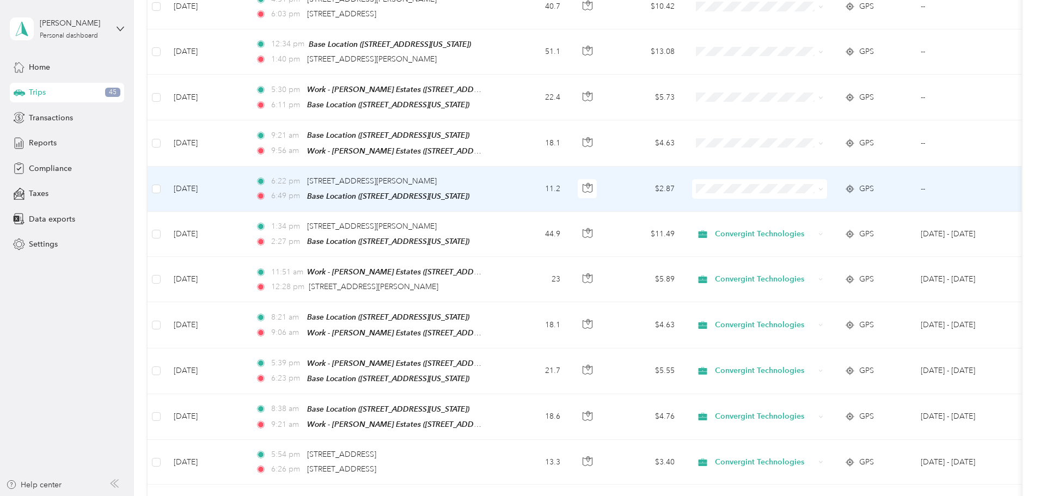
click at [805, 209] on span "Personal" at bounding box center [842, 211] width 101 height 11
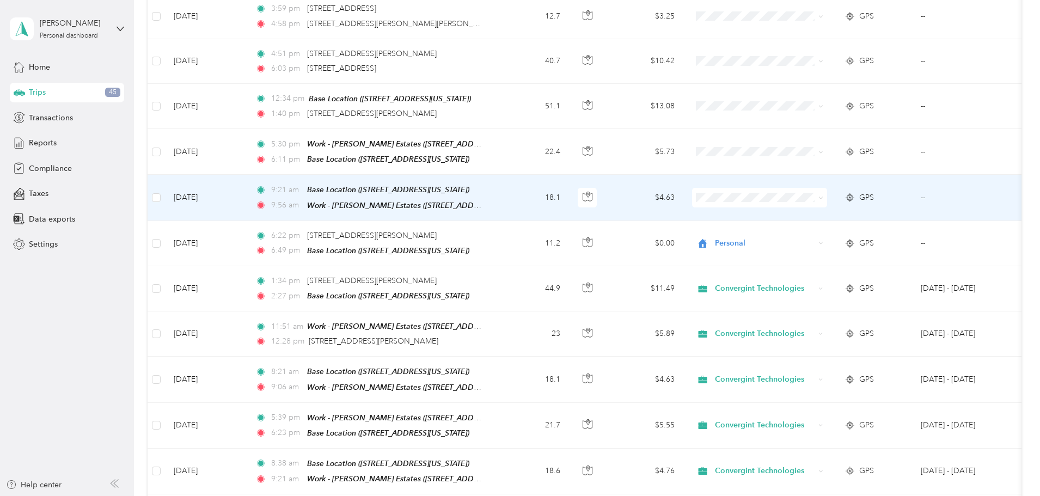
click at [817, 202] on li "Convergint Technologies" at bounding box center [832, 196] width 135 height 19
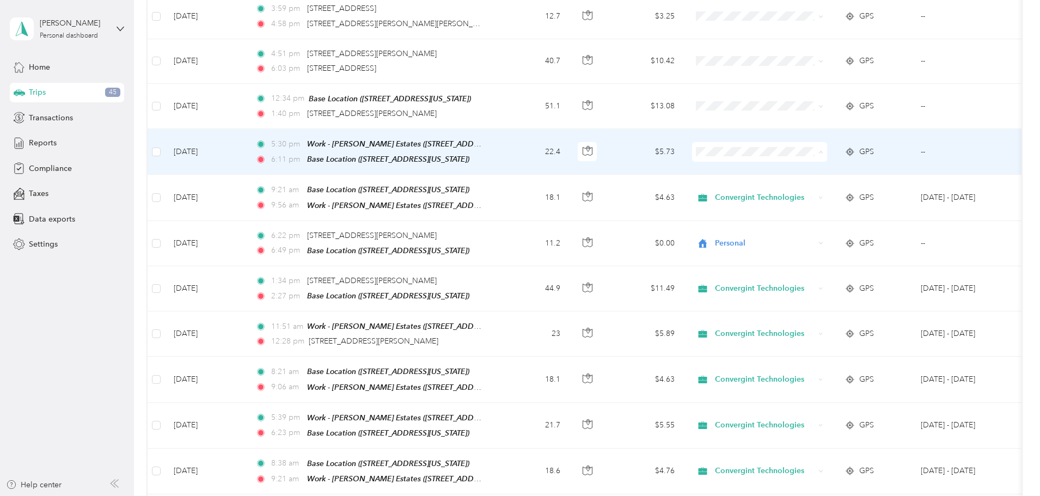
click at [809, 159] on li "Convergint Technologies" at bounding box center [832, 157] width 135 height 19
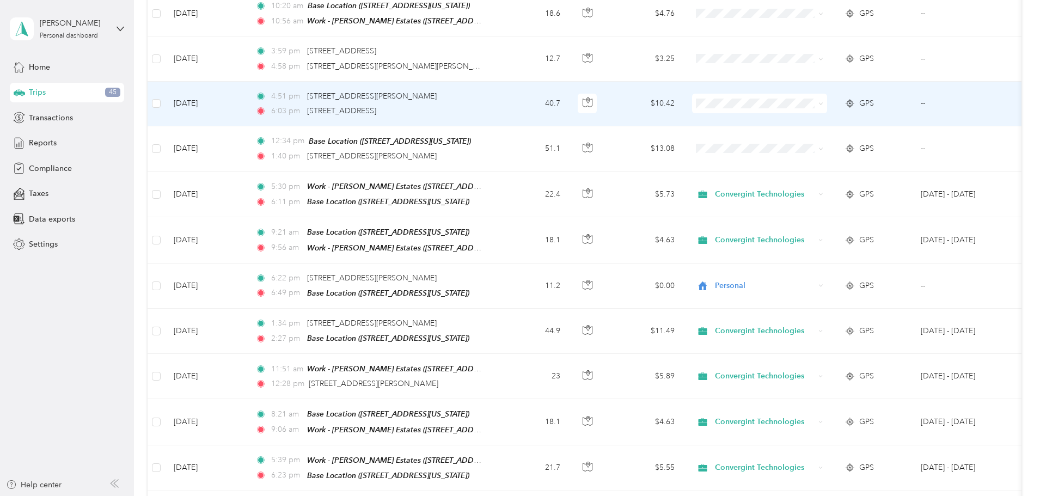
scroll to position [980, 0]
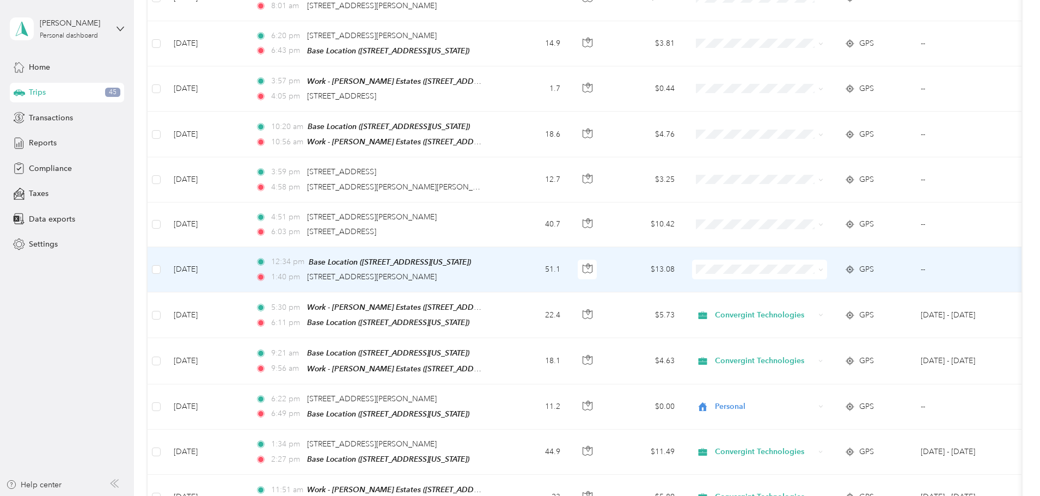
click at [795, 275] on span "Convergint Technologies" at bounding box center [842, 271] width 101 height 11
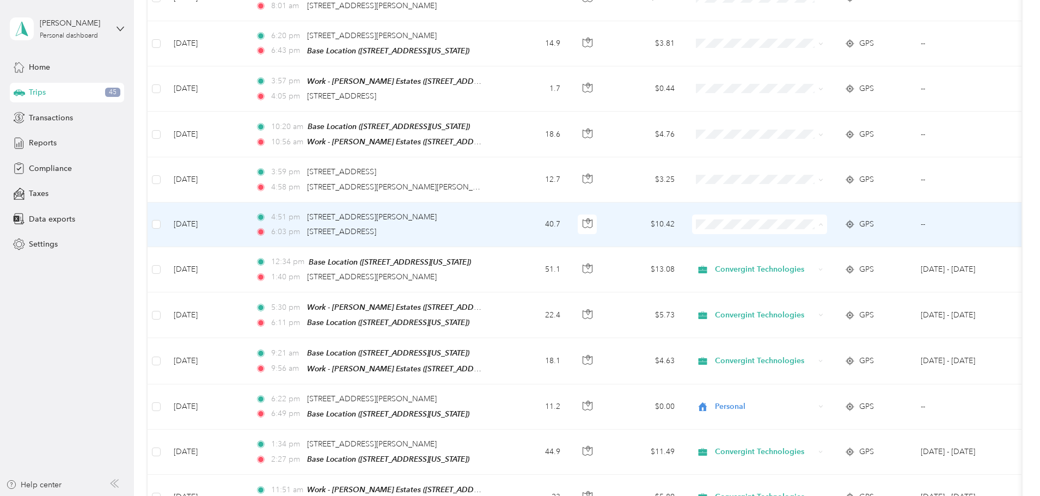
click at [815, 235] on ol "Convergint Technologies Personal" at bounding box center [832, 241] width 135 height 38
click at [811, 229] on span "Convergint Technologies" at bounding box center [842, 231] width 101 height 11
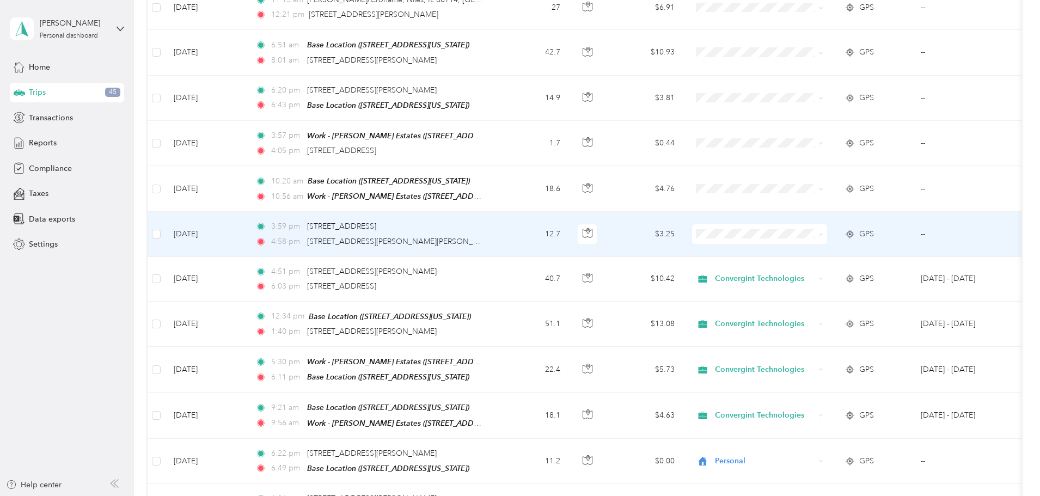
click at [809, 260] on span "Personal" at bounding box center [842, 259] width 101 height 11
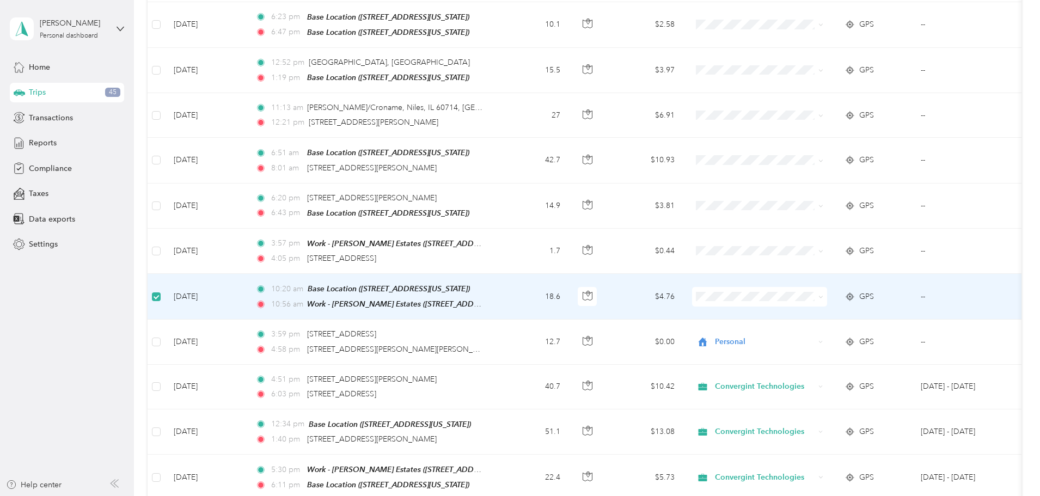
scroll to position [816, 0]
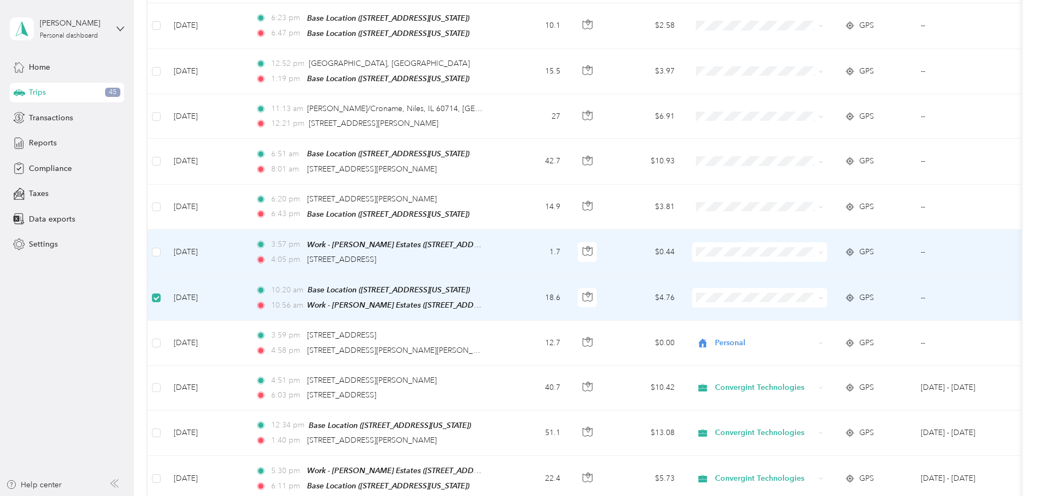
click at [165, 232] on td at bounding box center [156, 252] width 17 height 45
click at [161, 246] on label at bounding box center [156, 252] width 9 height 12
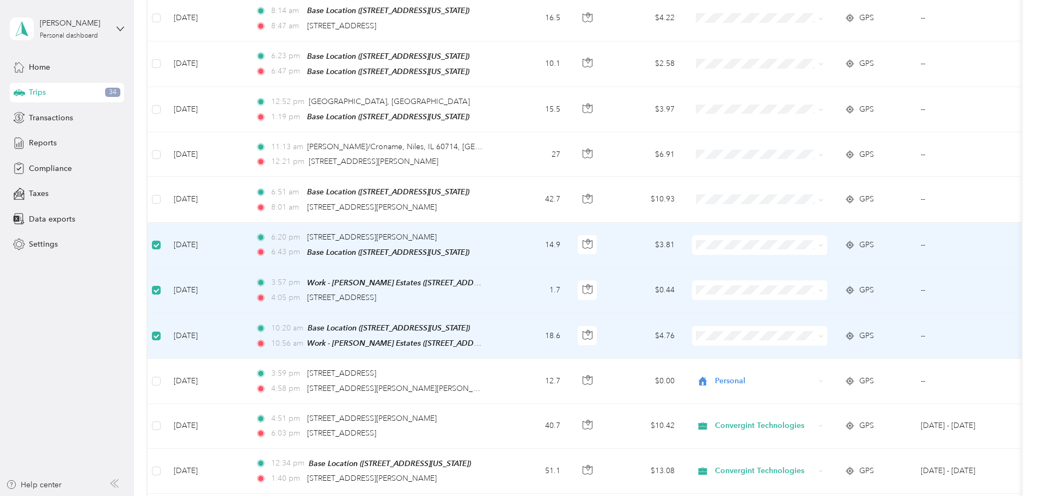
scroll to position [817, 0]
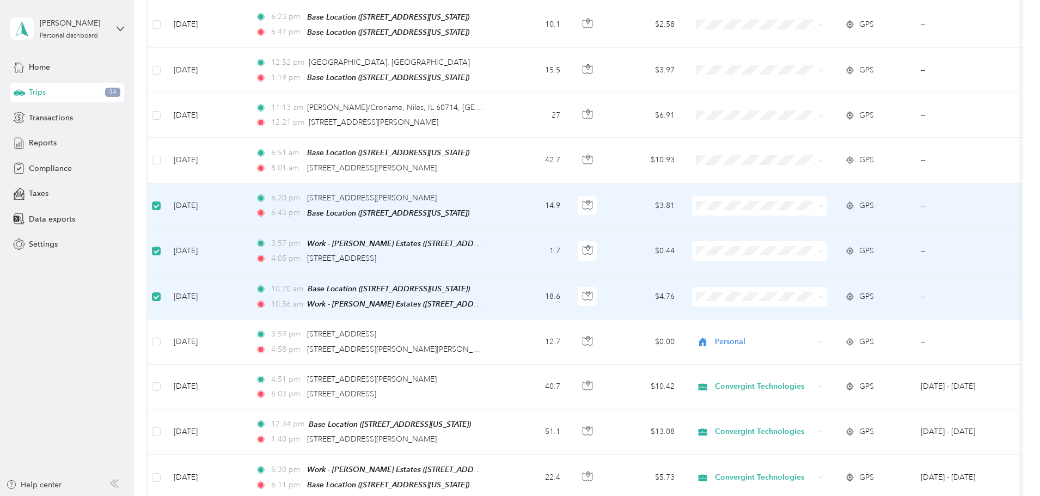
click at [808, 212] on span "Convergint Technologies" at bounding box center [842, 214] width 101 height 11
click at [805, 259] on span "Convergint Technologies" at bounding box center [842, 258] width 101 height 11
click at [806, 306] on span "Convergint Technologies" at bounding box center [842, 304] width 101 height 11
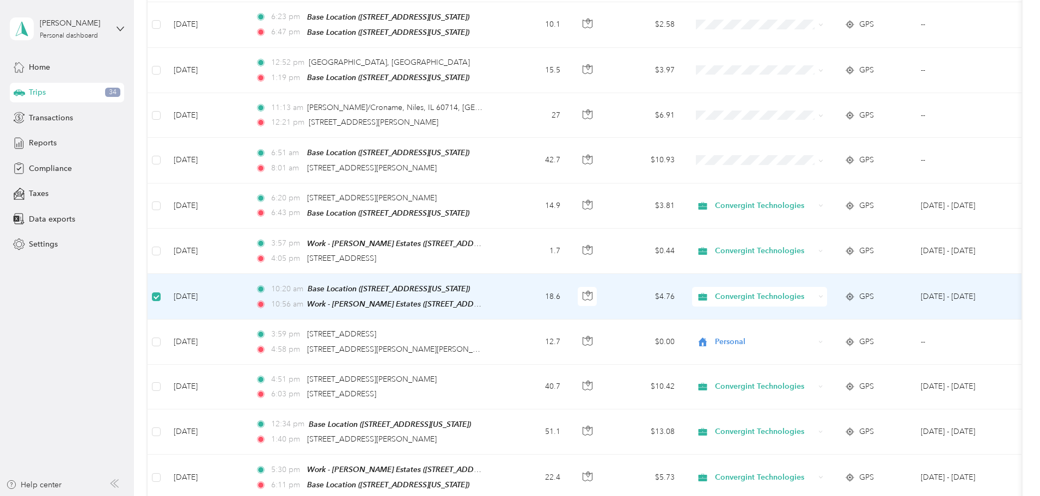
click at [165, 276] on td at bounding box center [156, 297] width 17 height 46
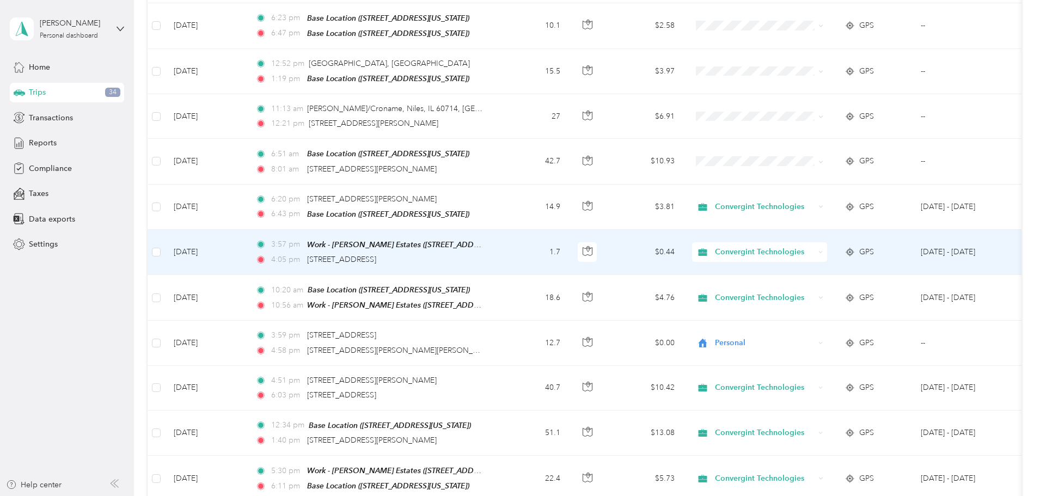
scroll to position [818, 0]
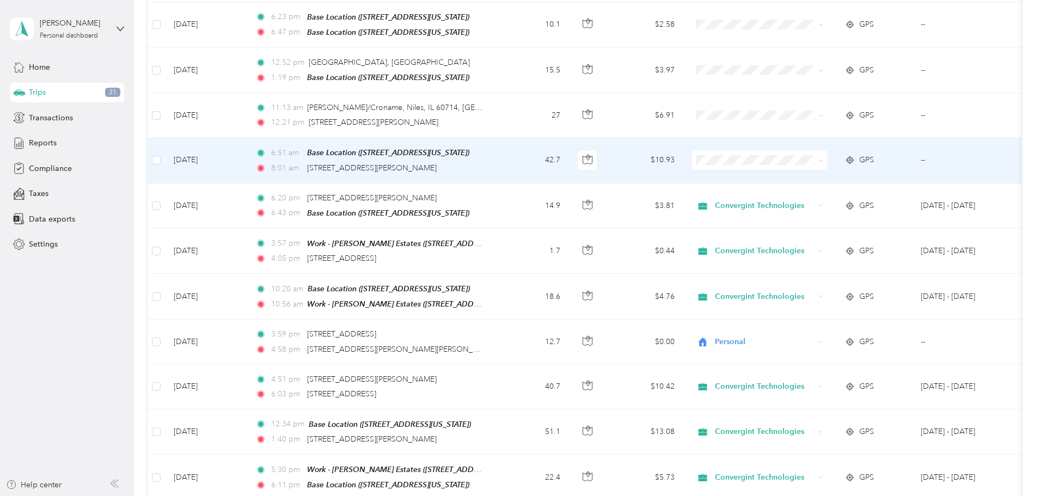
click at [809, 168] on span "Convergint Technologies" at bounding box center [842, 168] width 101 height 11
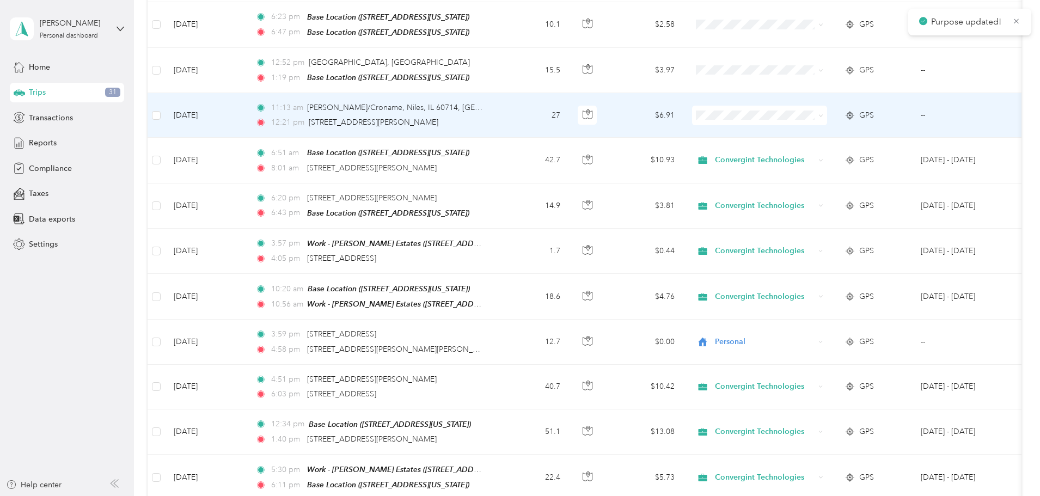
click at [800, 124] on span "Convergint Technologies" at bounding box center [842, 119] width 101 height 11
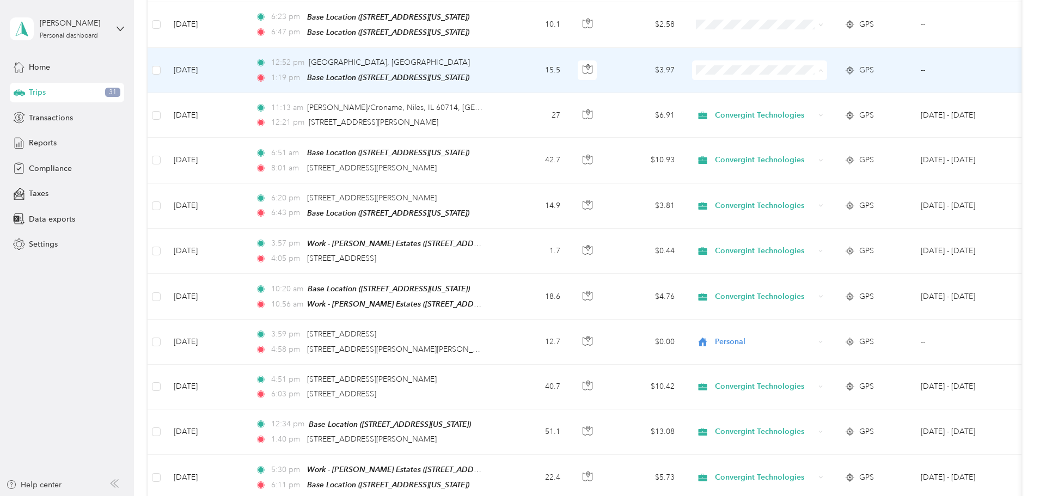
click at [818, 84] on li "Convergint Technologies" at bounding box center [832, 79] width 135 height 19
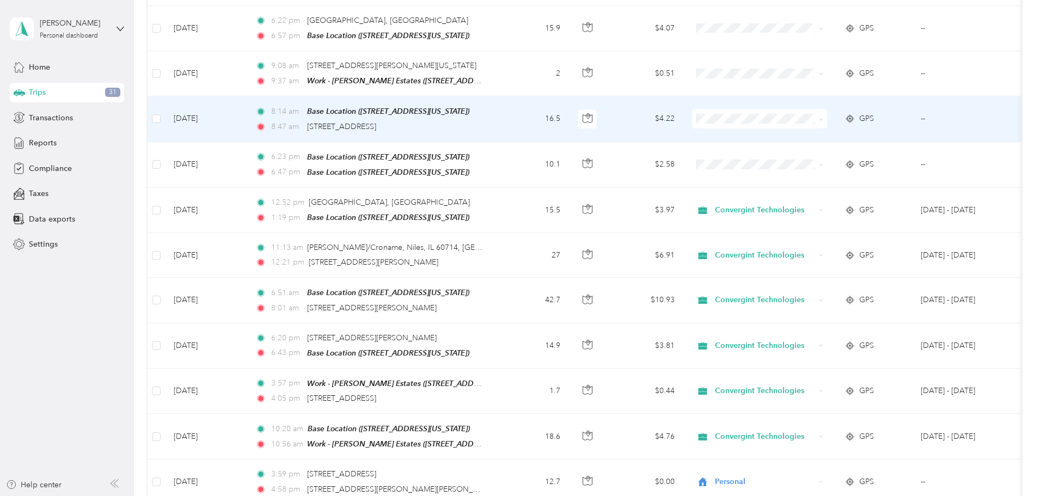
scroll to position [655, 0]
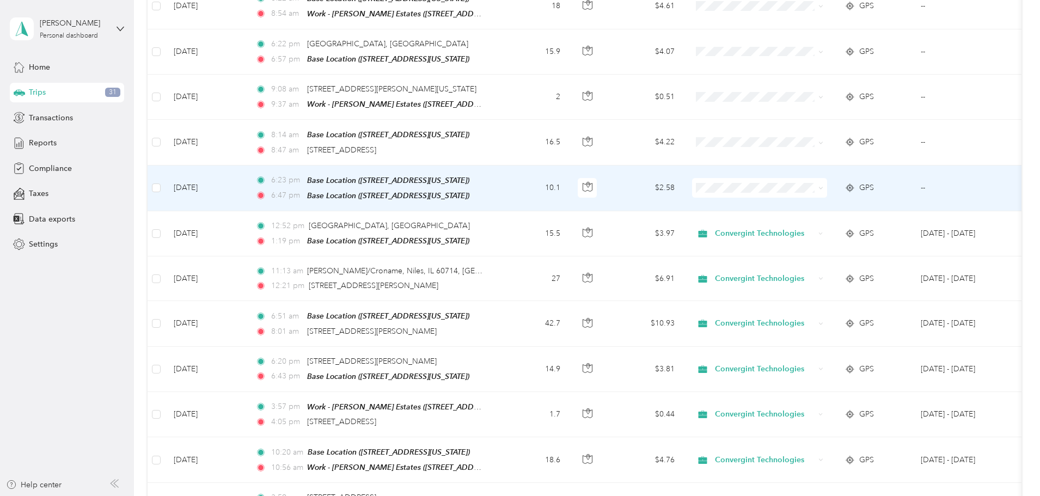
click at [569, 183] on td "10.1" at bounding box center [533, 189] width 72 height 46
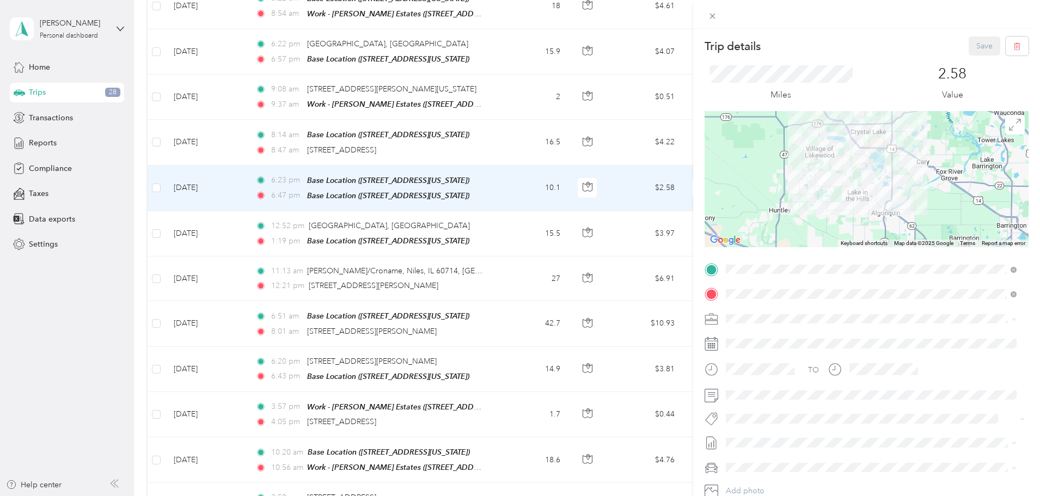
click at [581, 226] on div "Trip details Save This trip cannot be edited because it is either under review,…" at bounding box center [520, 248] width 1040 height 496
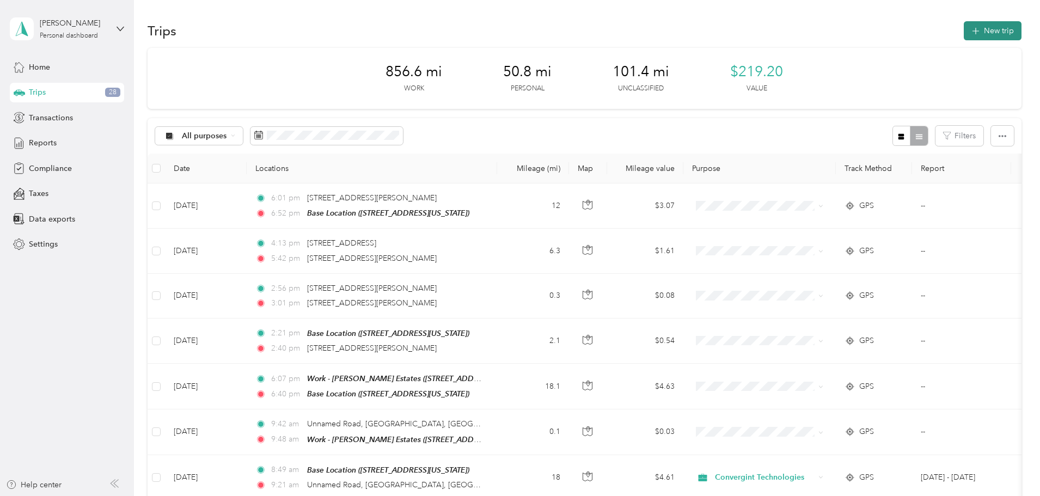
click at [964, 29] on button "New trip" at bounding box center [993, 30] width 58 height 19
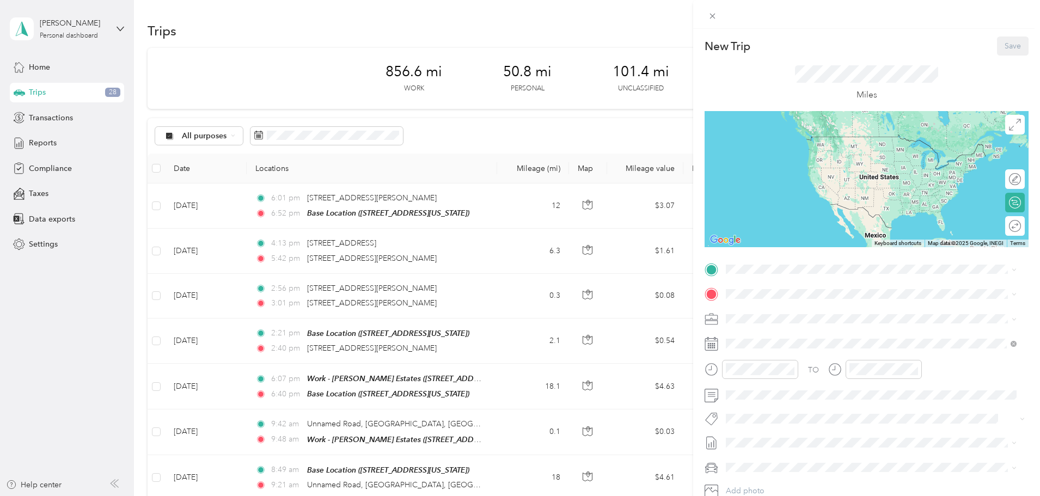
click at [764, 354] on div "Work - [PERSON_NAME][GEOGRAPHIC_DATA] [STREET_ADDRESS][US_STATE]" at bounding box center [806, 350] width 118 height 23
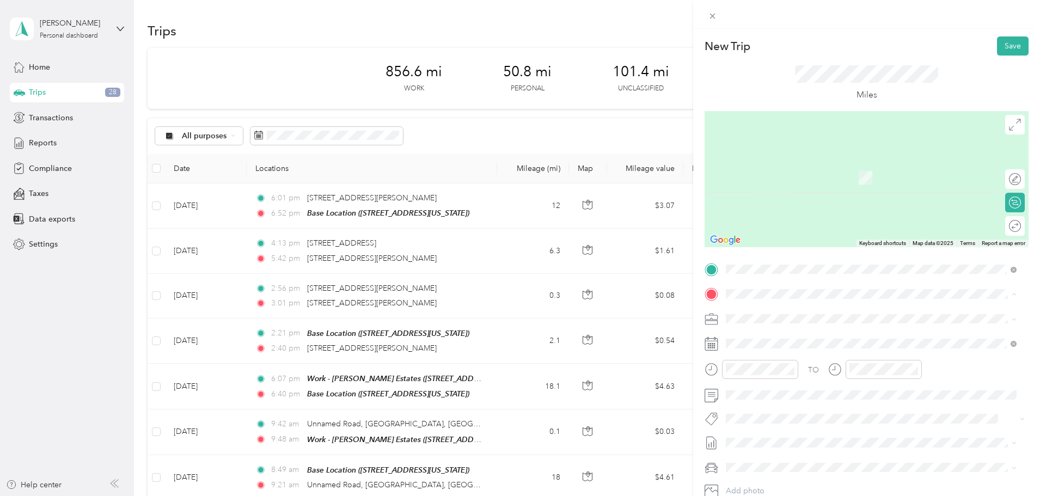
click at [764, 340] on div "Base Location [STREET_ADDRESS][US_STATE]" at bounding box center [801, 343] width 109 height 23
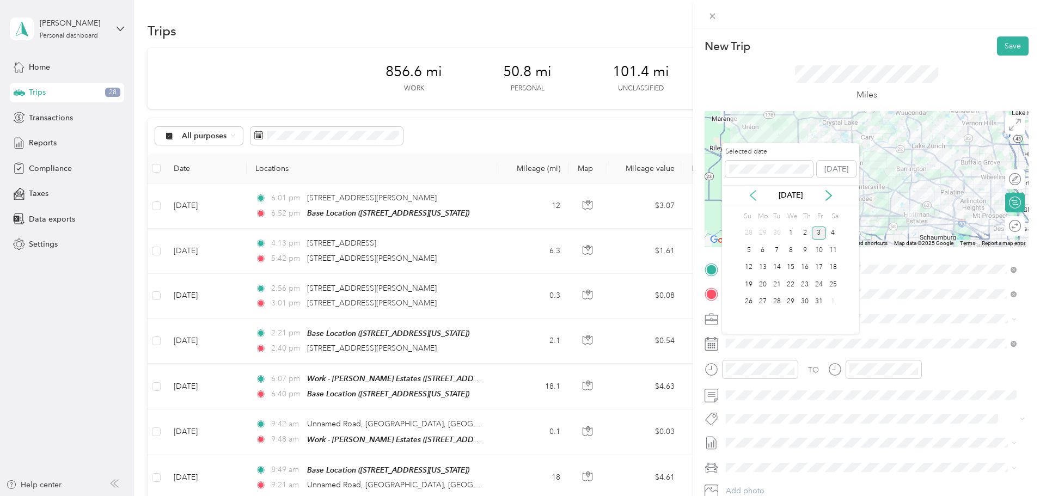
click at [753, 198] on icon at bounding box center [753, 196] width 5 height 10
click at [776, 283] on div "23" at bounding box center [777, 285] width 14 height 14
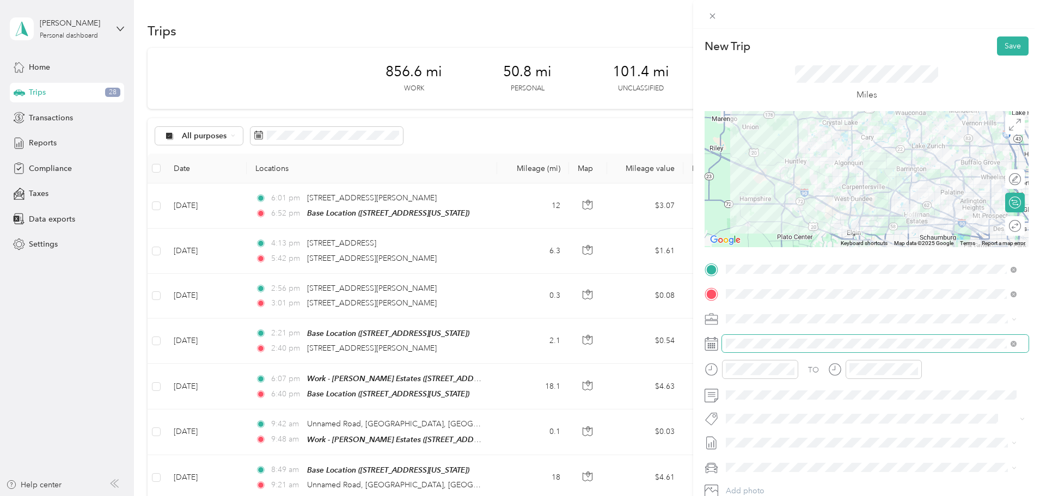
scroll to position [76, 0]
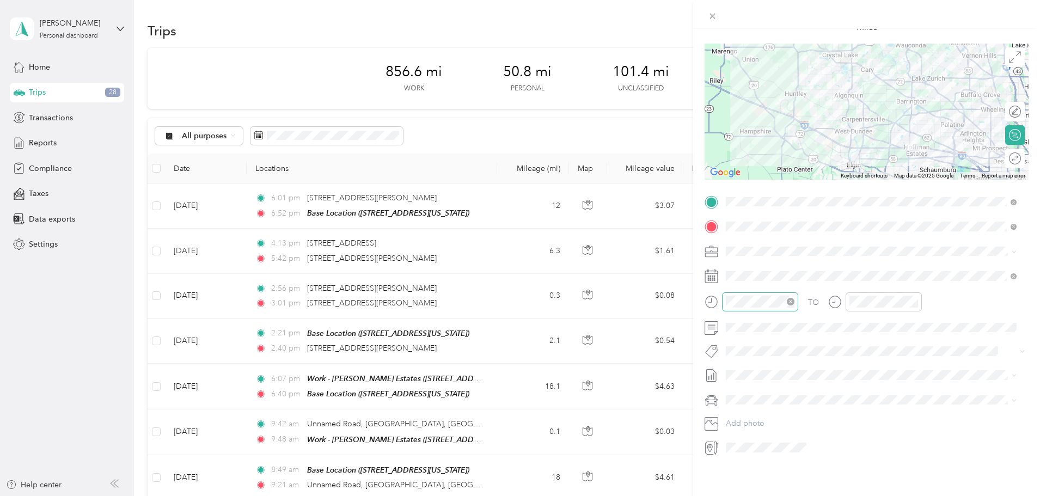
click at [791, 298] on icon "close-circle" at bounding box center [791, 302] width 8 height 8
click at [738, 343] on div "06" at bounding box center [737, 343] width 26 height 15
click at [769, 317] on div "10" at bounding box center [769, 317] width 26 height 15
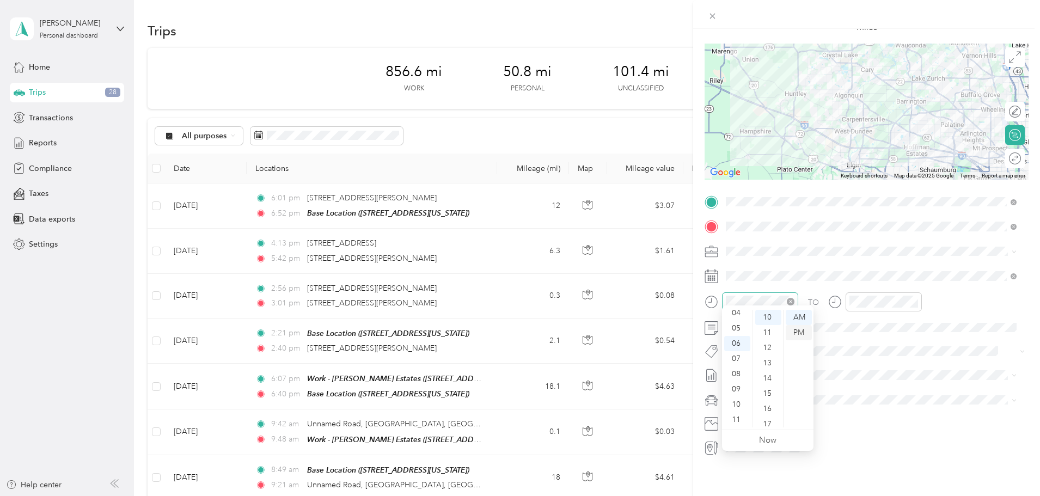
click at [799, 333] on div "PM" at bounding box center [799, 332] width 26 height 15
click at [860, 344] on div "06" at bounding box center [861, 343] width 26 height 15
click at [890, 394] on div "40" at bounding box center [892, 393] width 26 height 15
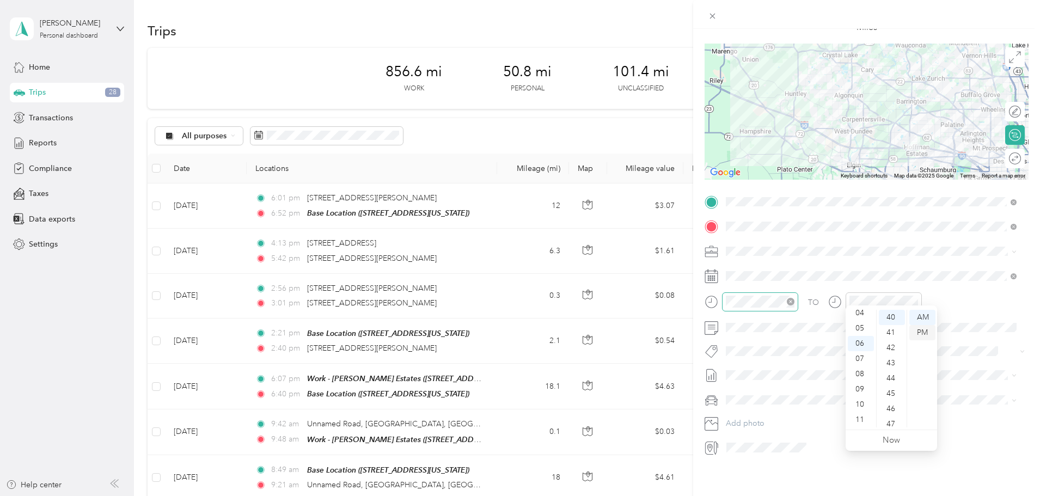
click at [923, 332] on div "PM" at bounding box center [923, 332] width 26 height 15
click at [918, 256] on div "TO Add photo" at bounding box center [867, 324] width 324 height 263
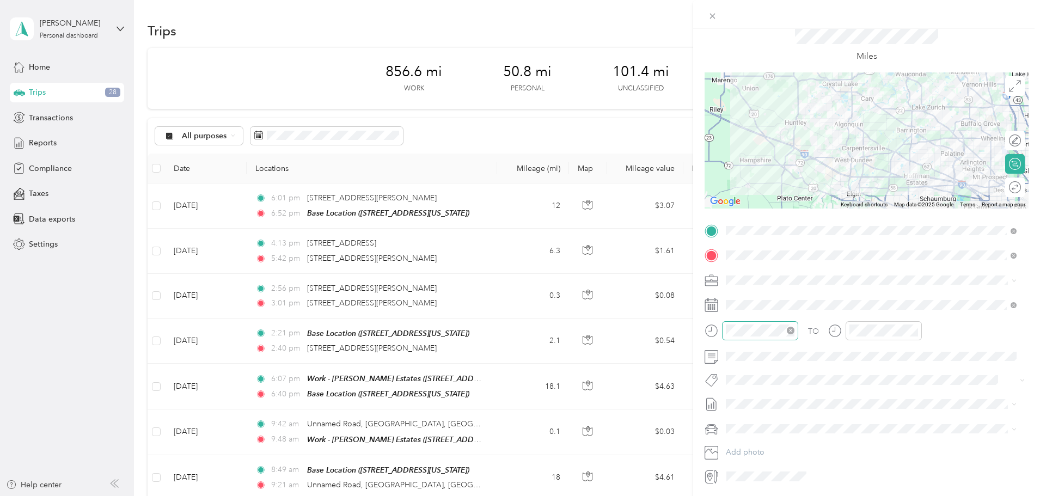
scroll to position [0, 0]
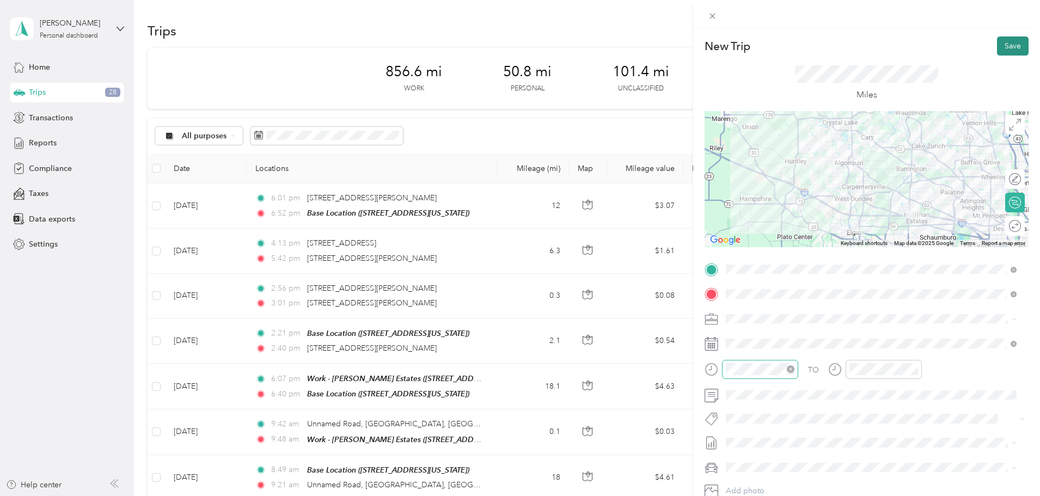
click at [1009, 45] on button "Save" at bounding box center [1013, 45] width 32 height 19
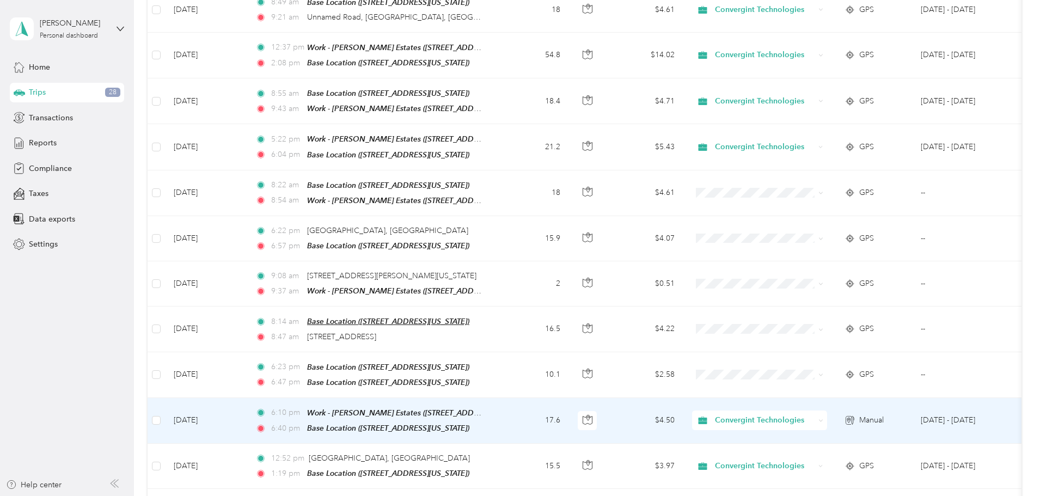
scroll to position [490, 0]
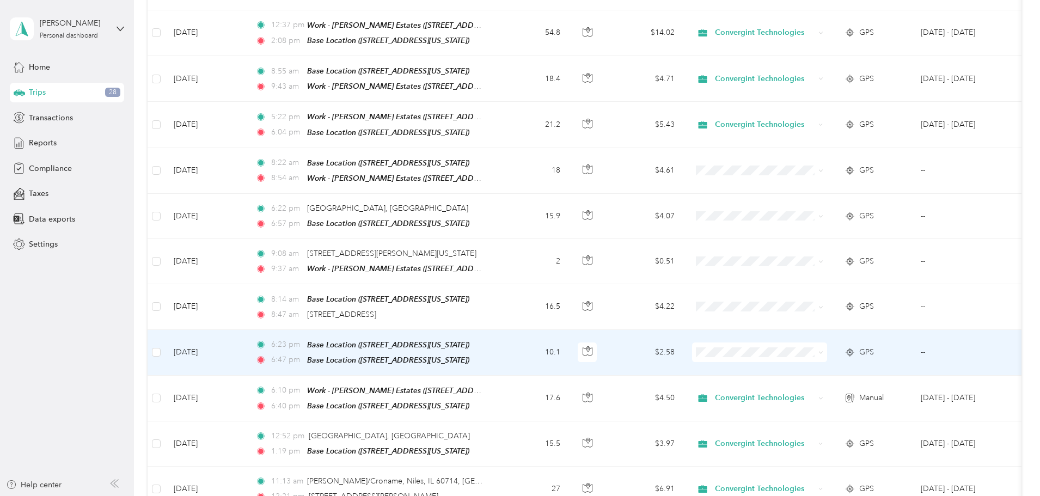
click at [812, 351] on span at bounding box center [759, 353] width 135 height 20
click at [797, 381] on span "Personal" at bounding box center [842, 381] width 101 height 11
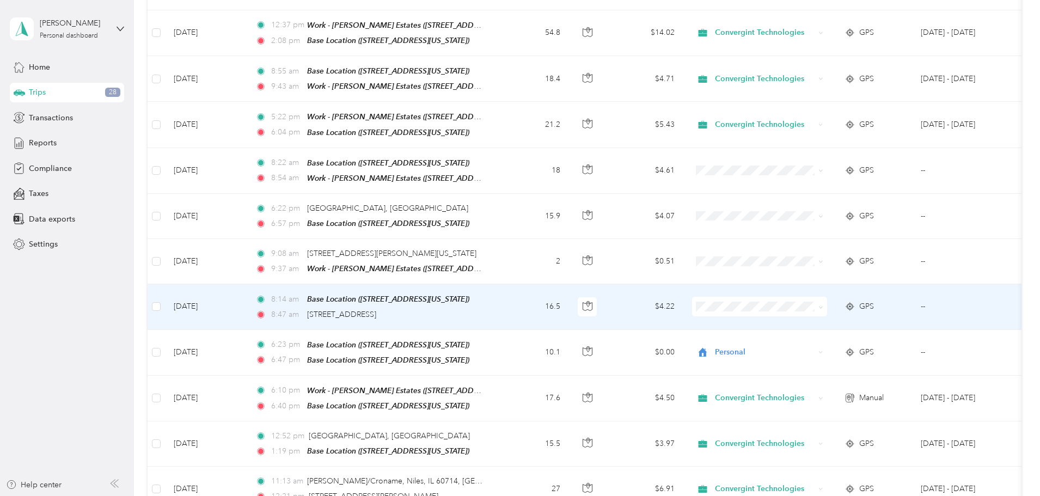
click at [806, 322] on li "Convergint Technologies" at bounding box center [832, 318] width 135 height 19
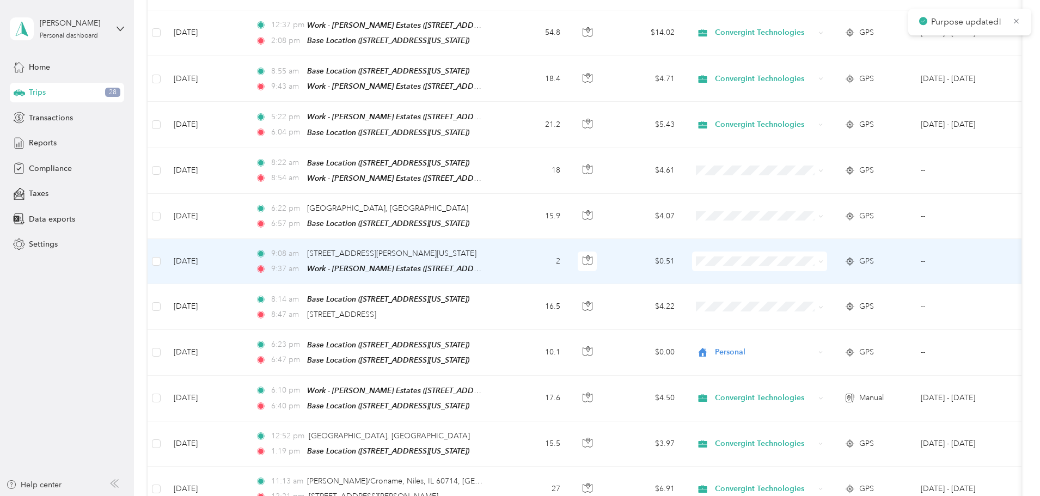
click at [815, 275] on span "Convergint Technologies" at bounding box center [842, 272] width 101 height 11
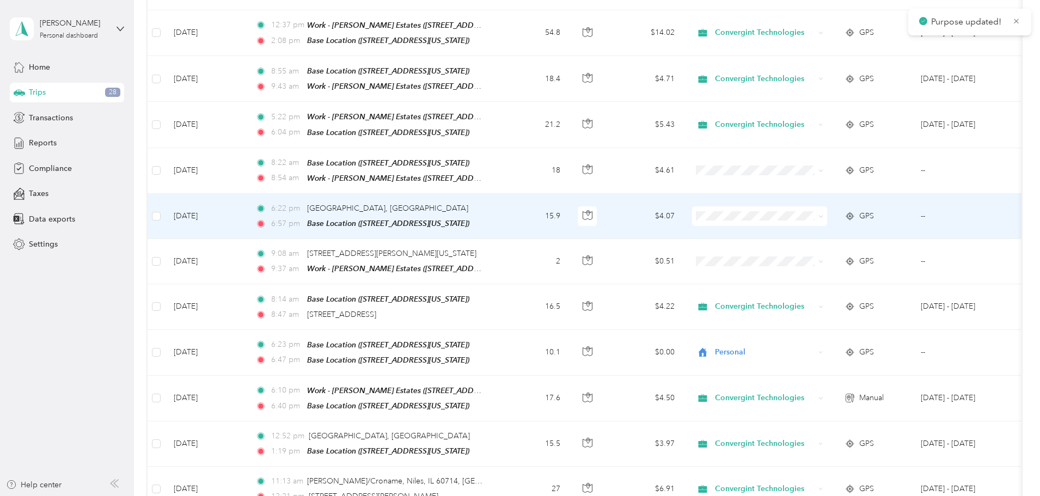
click at [807, 232] on li "Convergint Technologies" at bounding box center [832, 223] width 135 height 19
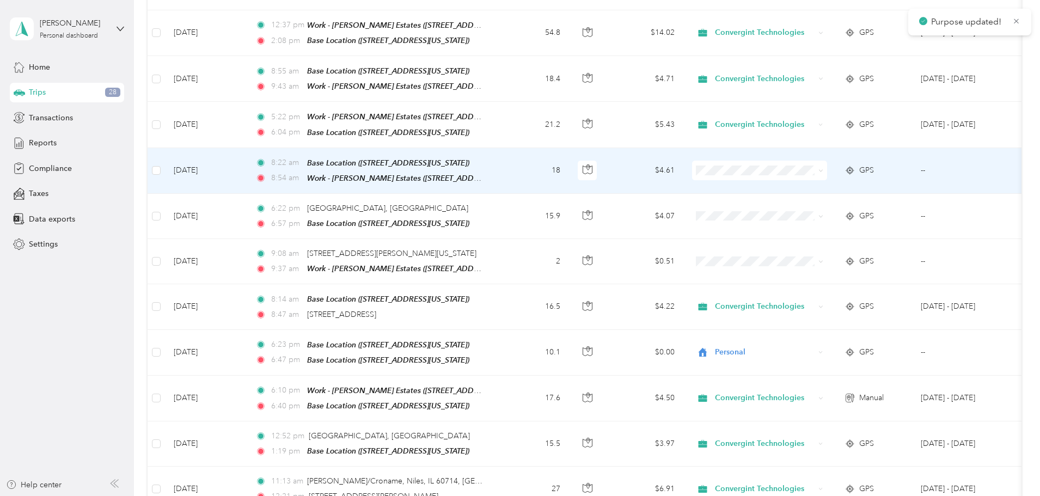
click at [807, 182] on span "Convergint Technologies" at bounding box center [842, 183] width 101 height 11
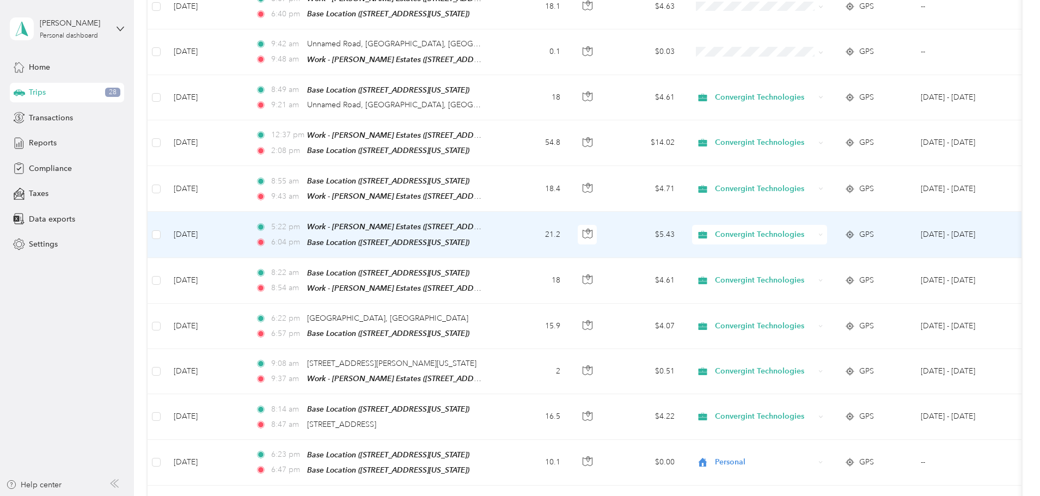
scroll to position [381, 0]
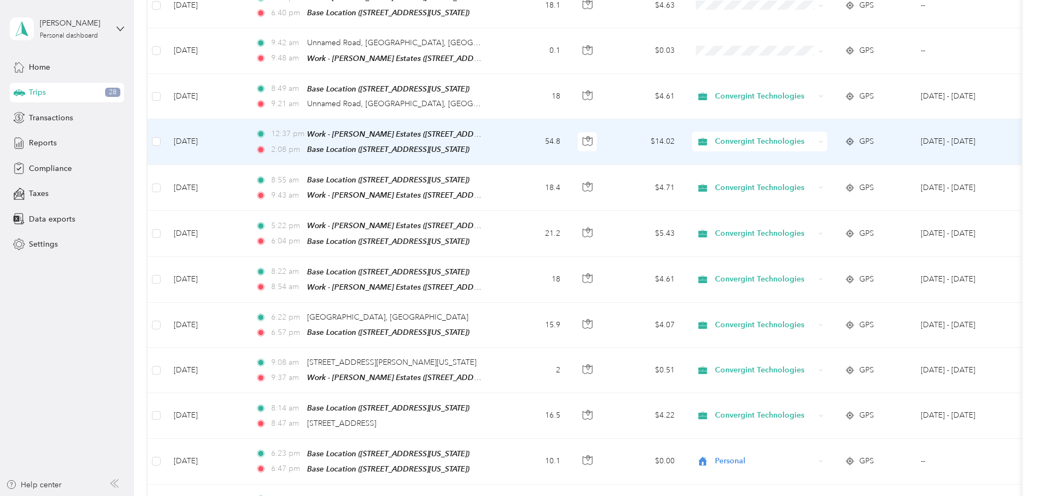
click at [684, 142] on td "$14.02" at bounding box center [645, 142] width 76 height 46
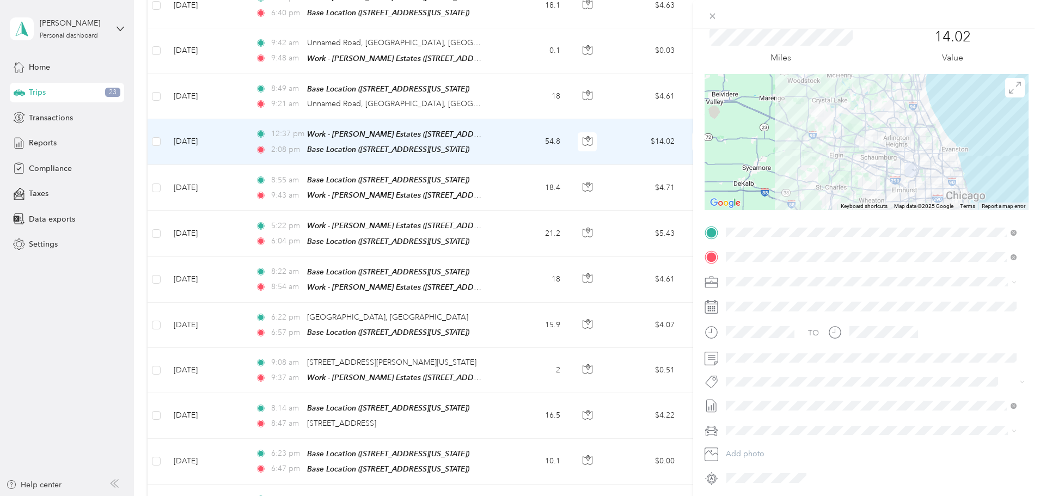
scroll to position [76, 0]
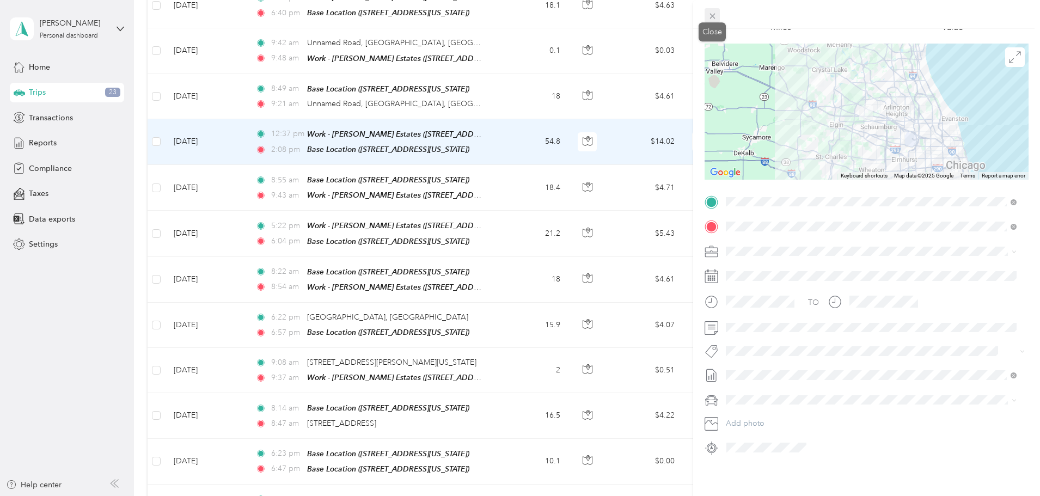
click at [715, 15] on icon at bounding box center [712, 15] width 9 height 9
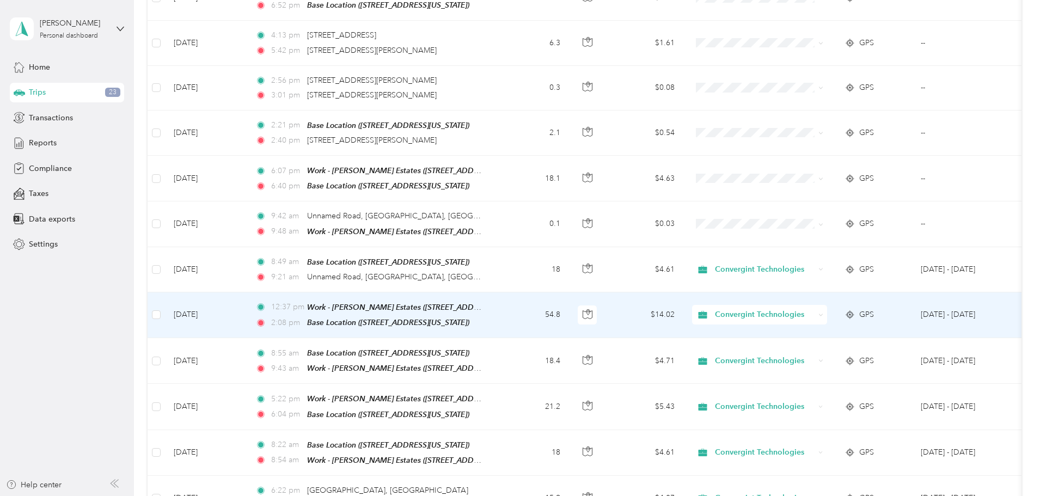
scroll to position [163, 0]
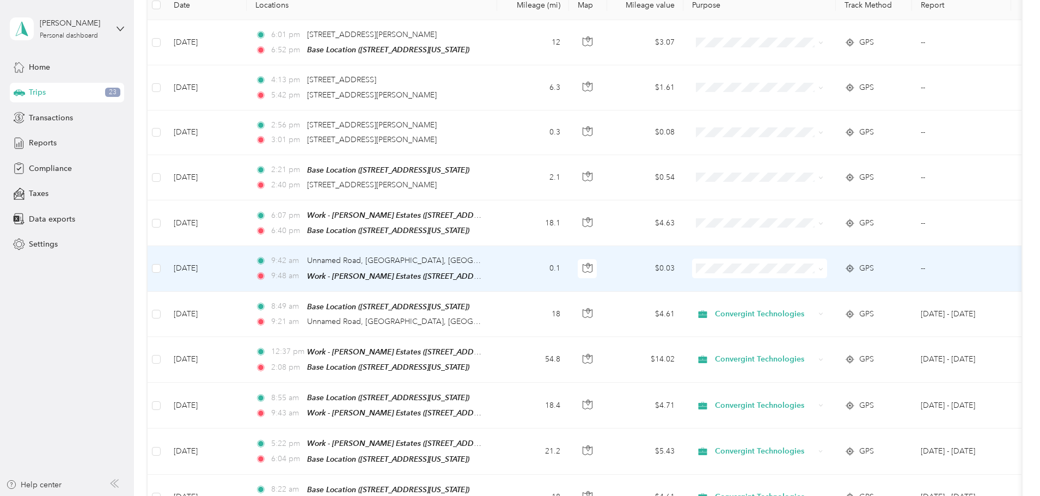
click at [827, 271] on span at bounding box center [759, 269] width 135 height 20
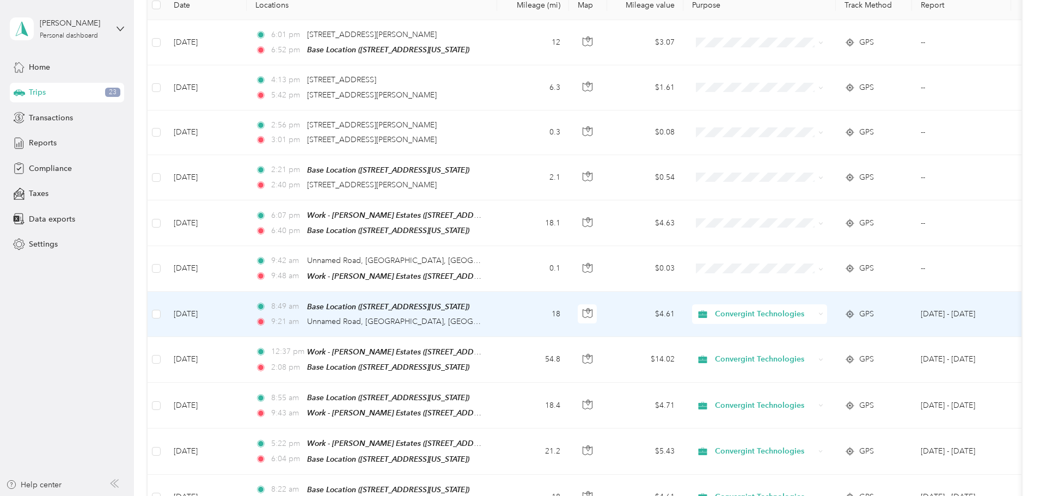
click at [802, 312] on span "Convergint Technologies" at bounding box center [765, 314] width 100 height 12
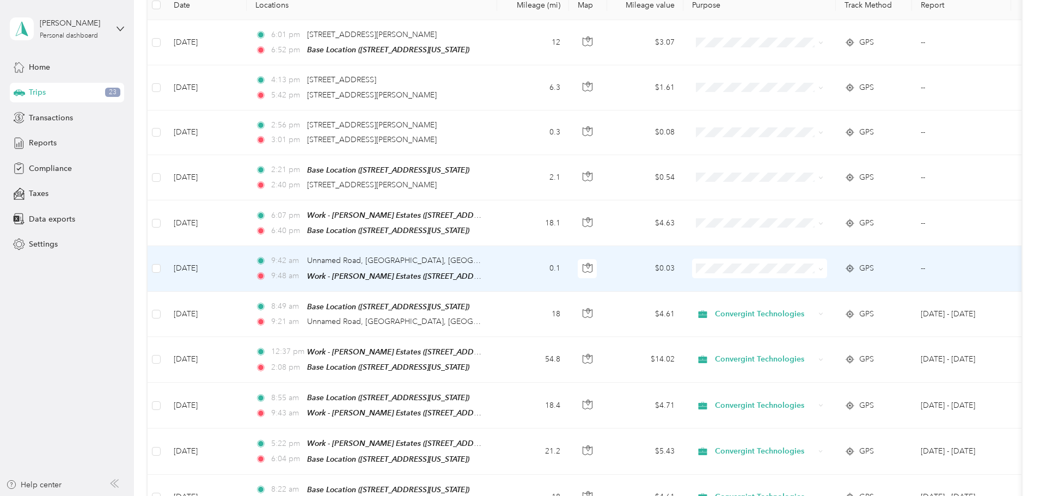
click at [811, 286] on span "Convergint Technologies" at bounding box center [842, 286] width 101 height 11
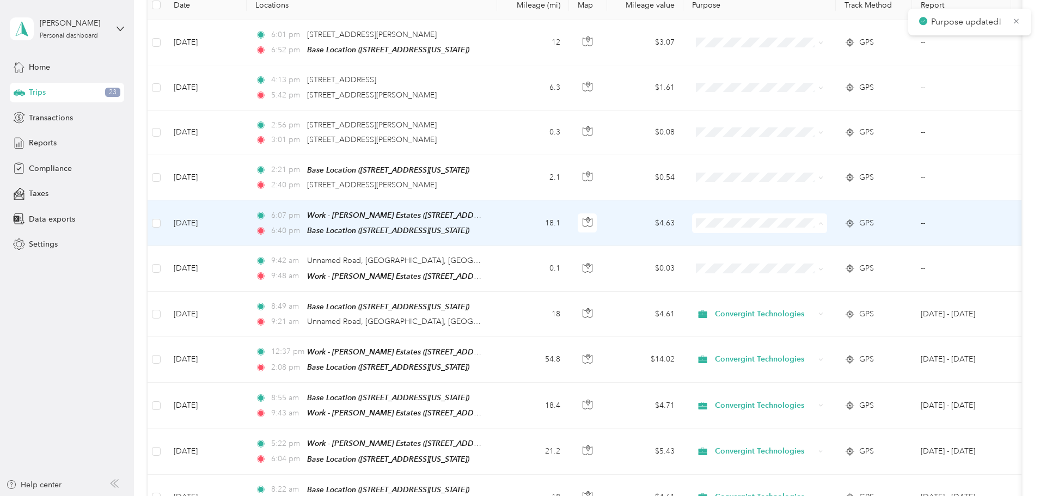
click at [809, 239] on span "Convergint Technologies" at bounding box center [842, 241] width 101 height 11
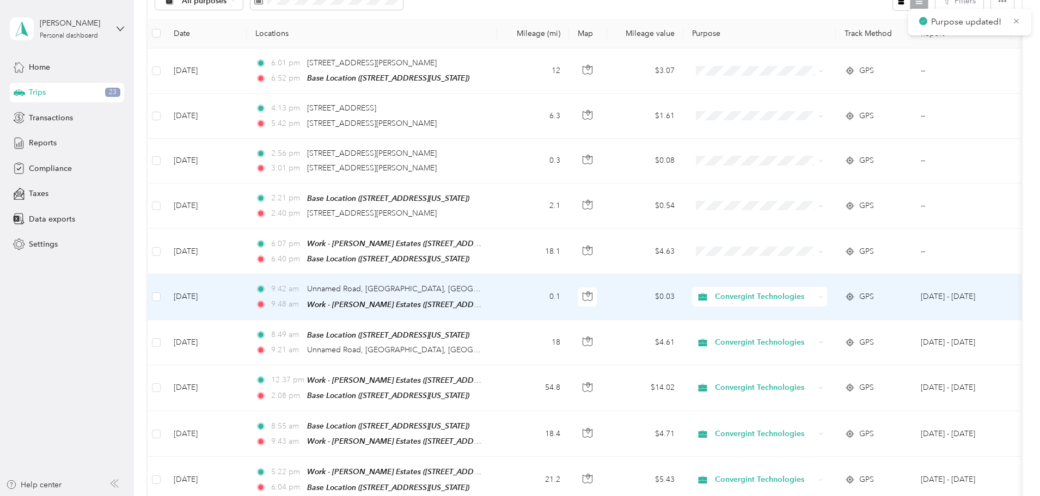
scroll to position [109, 0]
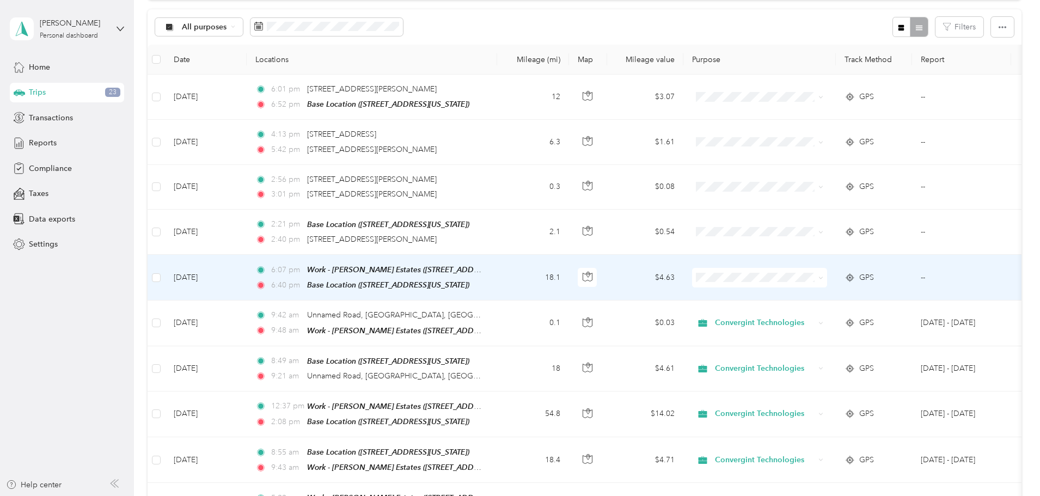
click at [790, 297] on span "Convergint Technologies" at bounding box center [832, 293] width 120 height 11
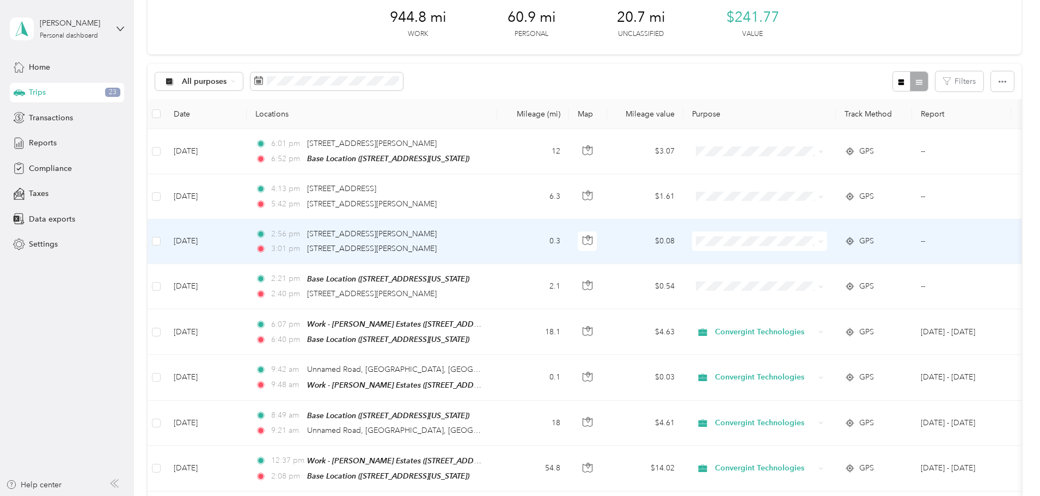
click at [569, 237] on td "0.3" at bounding box center [533, 242] width 72 height 45
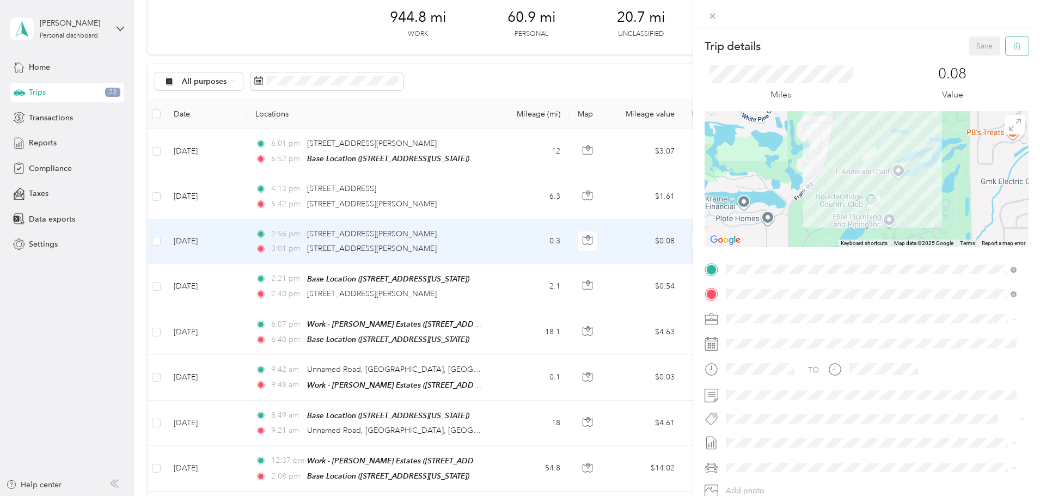
click at [1006, 42] on button "button" at bounding box center [1017, 45] width 23 height 19
click at [975, 59] on button "Yes" at bounding box center [977, 59] width 21 height 17
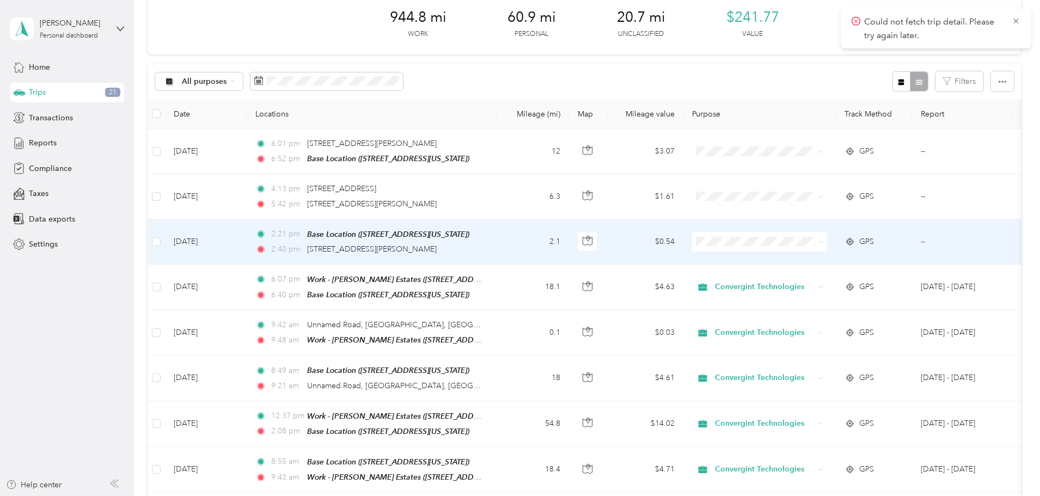
click at [811, 275] on span "Personal" at bounding box center [842, 280] width 101 height 11
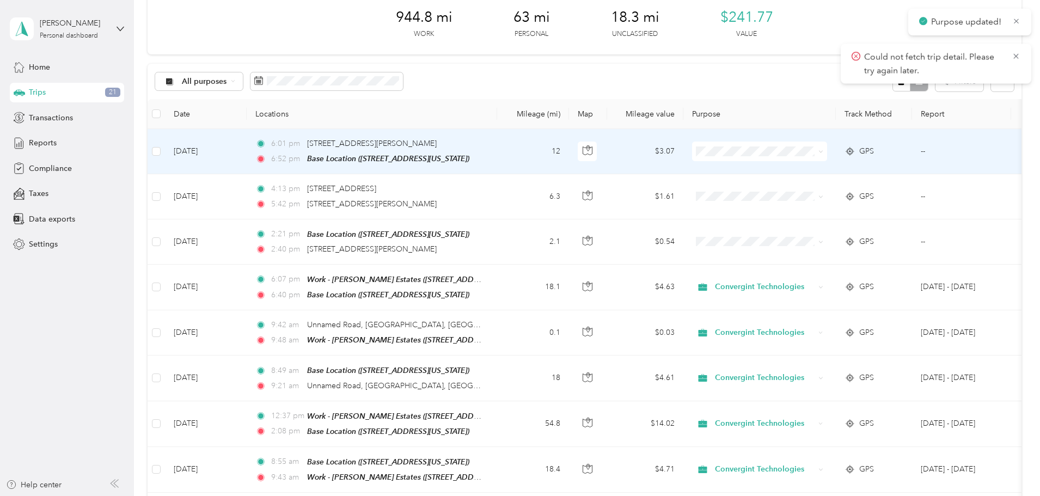
click at [784, 139] on td at bounding box center [760, 151] width 153 height 45
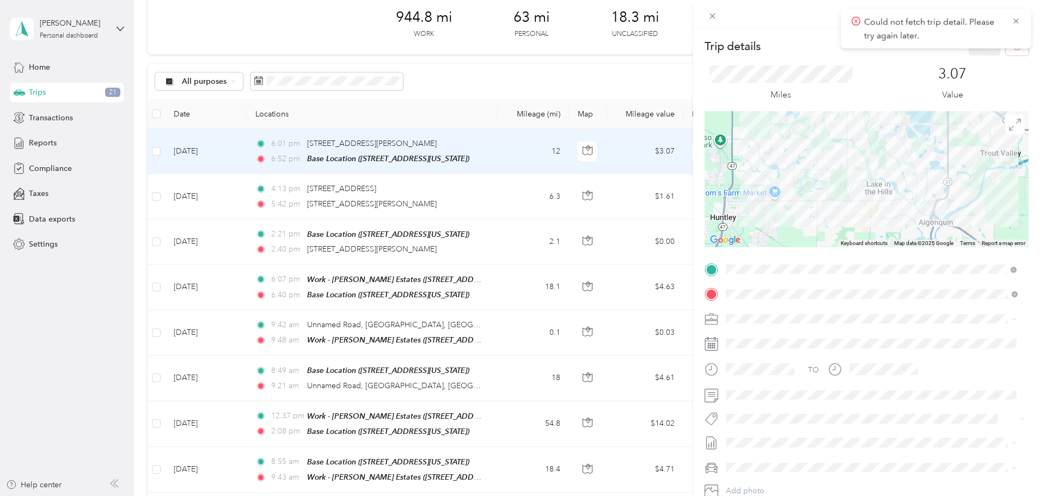
click at [586, 153] on div "Trip details Save This trip cannot be edited because it is either under review,…" at bounding box center [520, 248] width 1040 height 496
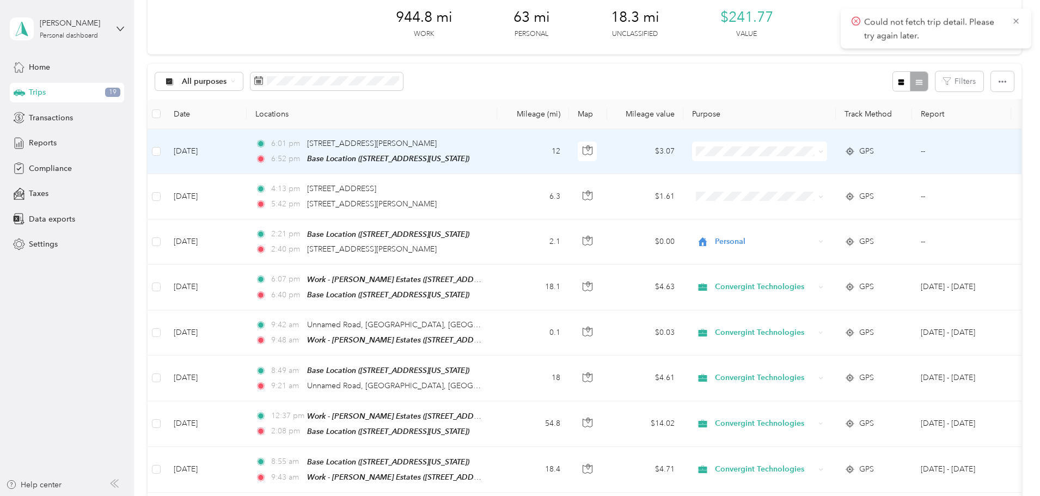
click at [776, 157] on span at bounding box center [759, 152] width 135 height 20
click at [813, 189] on span "Personal" at bounding box center [842, 190] width 101 height 11
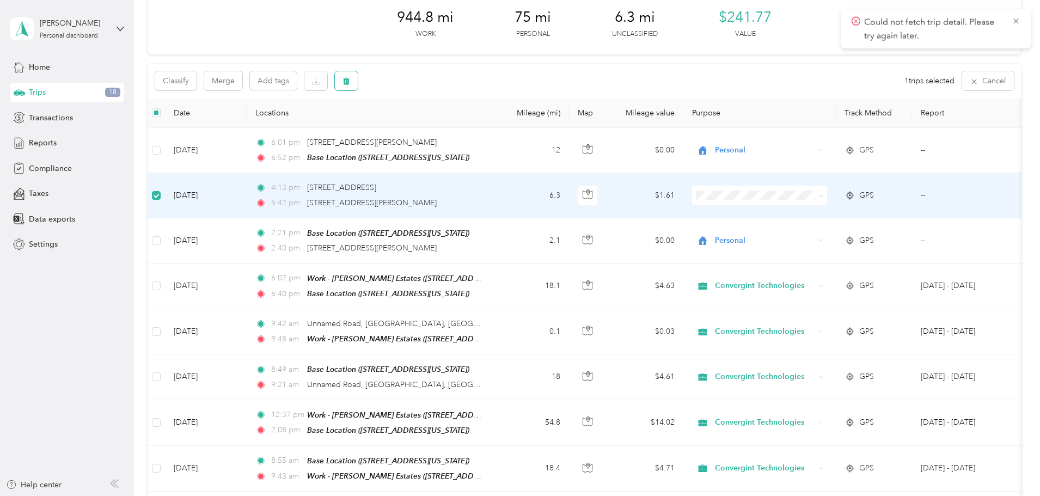
click at [350, 81] on icon "button" at bounding box center [346, 81] width 7 height 7
click at [497, 124] on button "Yes" at bounding box center [500, 126] width 21 height 17
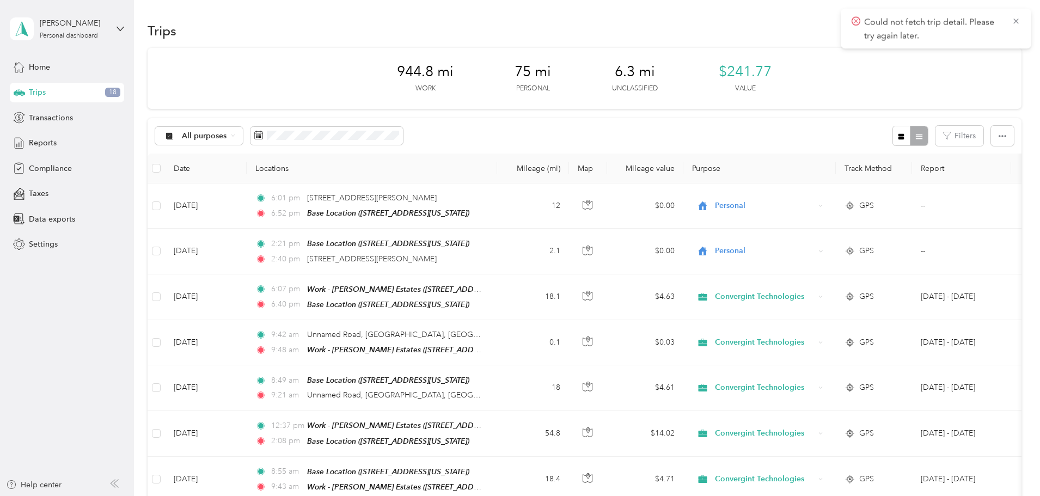
drag, startPoint x: 178, startPoint y: 107, endPoint x: 292, endPoint y: 33, distance: 136.3
